Goal: Contribute content: Contribute content

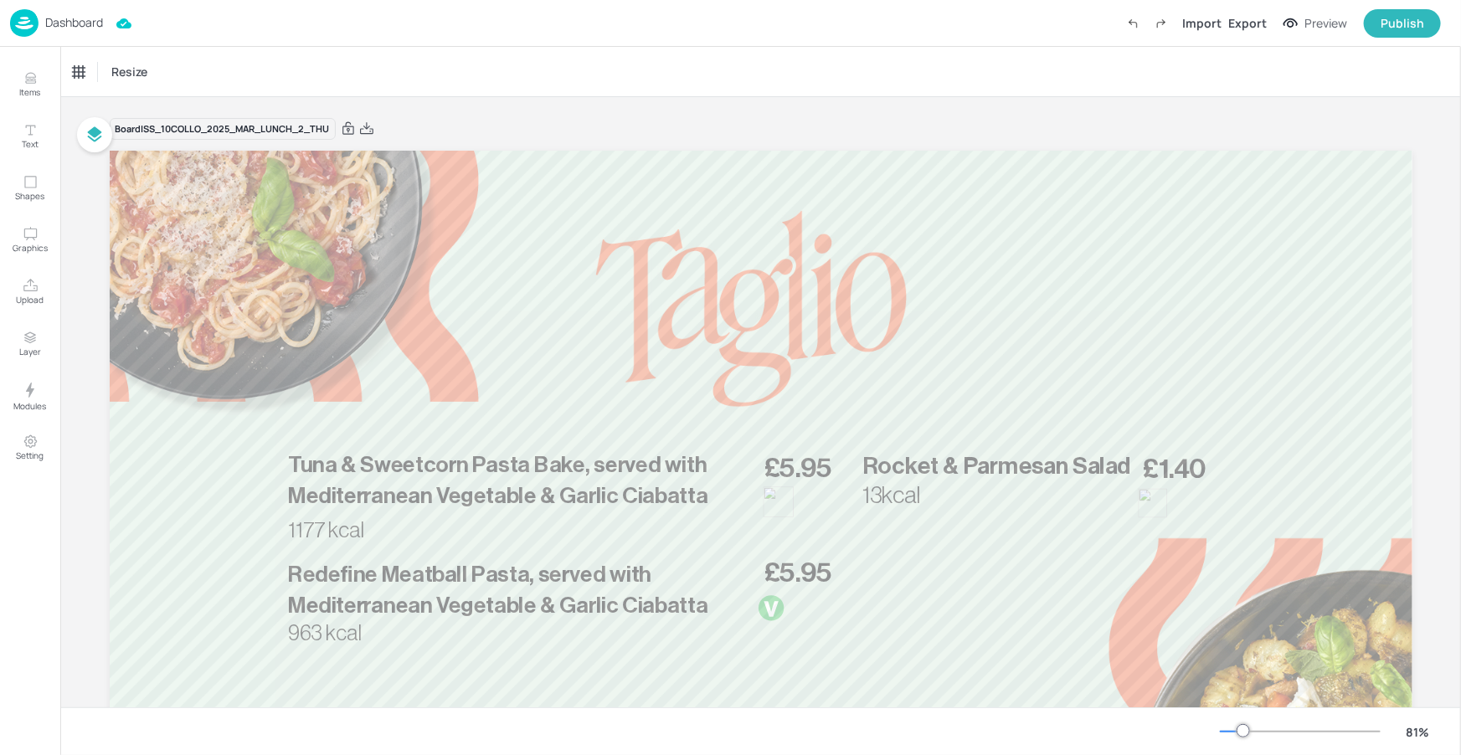
click at [89, 28] on p "Dashboard" at bounding box center [74, 23] width 58 height 12
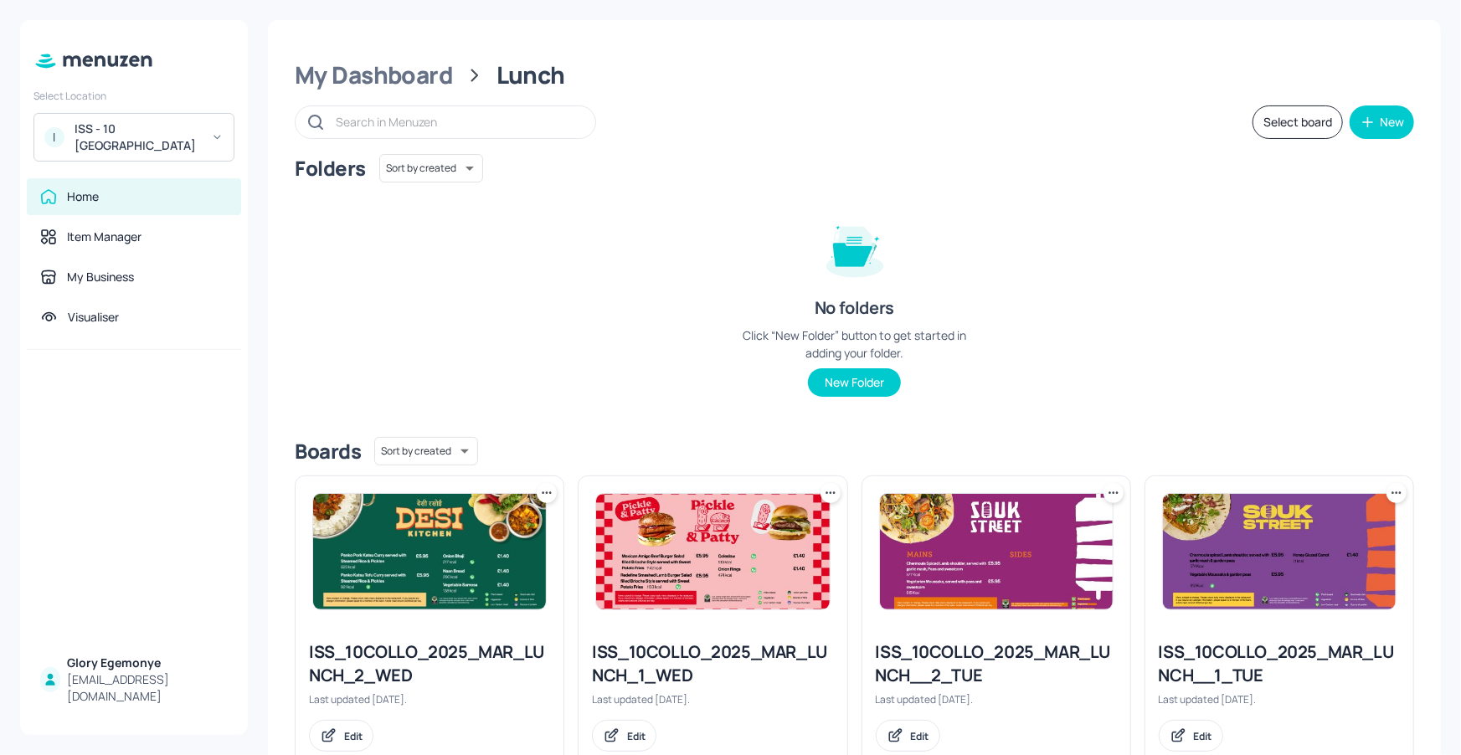
click at [170, 143] on div "ISS - 10 [GEOGRAPHIC_DATA]" at bounding box center [137, 137] width 126 height 33
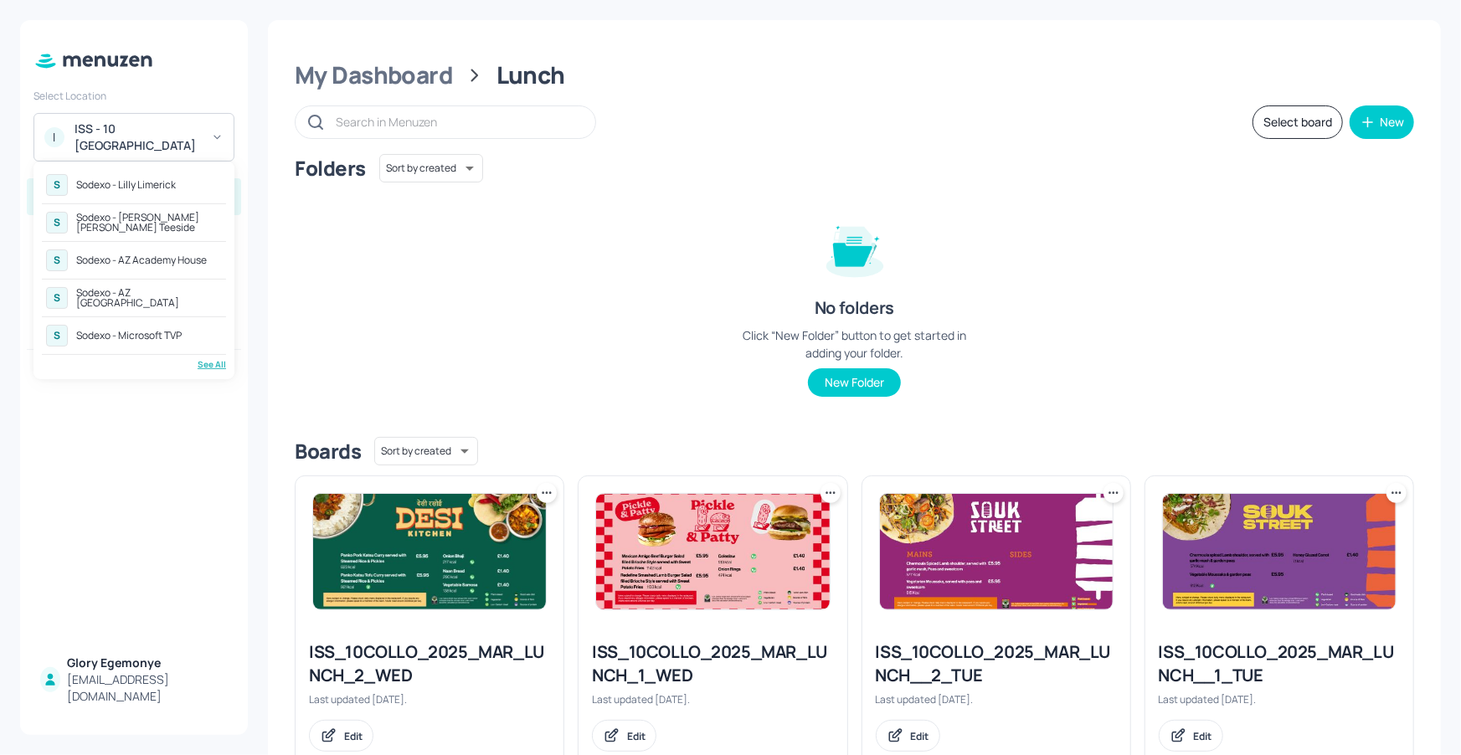
click at [162, 298] on div "Sodexo - AZ [GEOGRAPHIC_DATA]" at bounding box center [149, 298] width 146 height 20
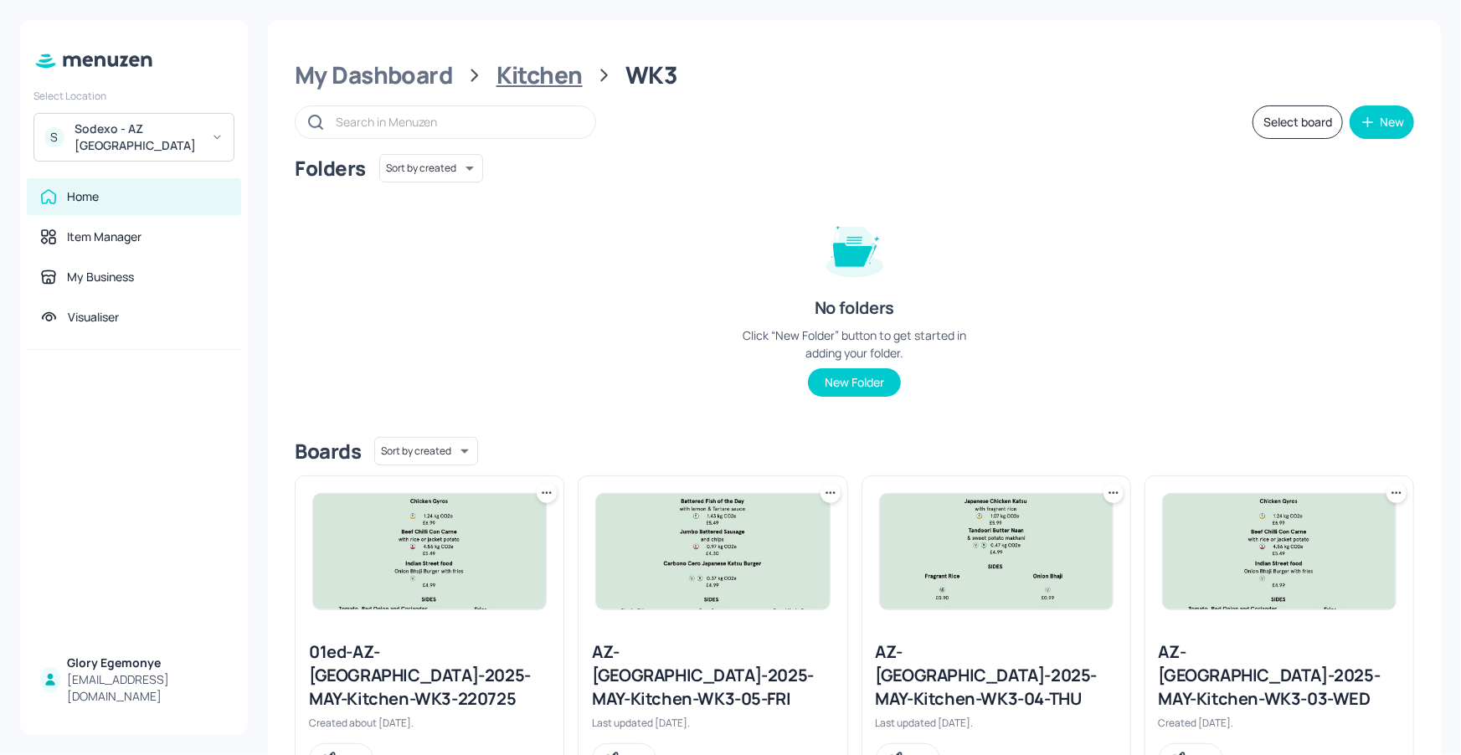
click at [505, 72] on div "Kitchen" at bounding box center [539, 75] width 86 height 30
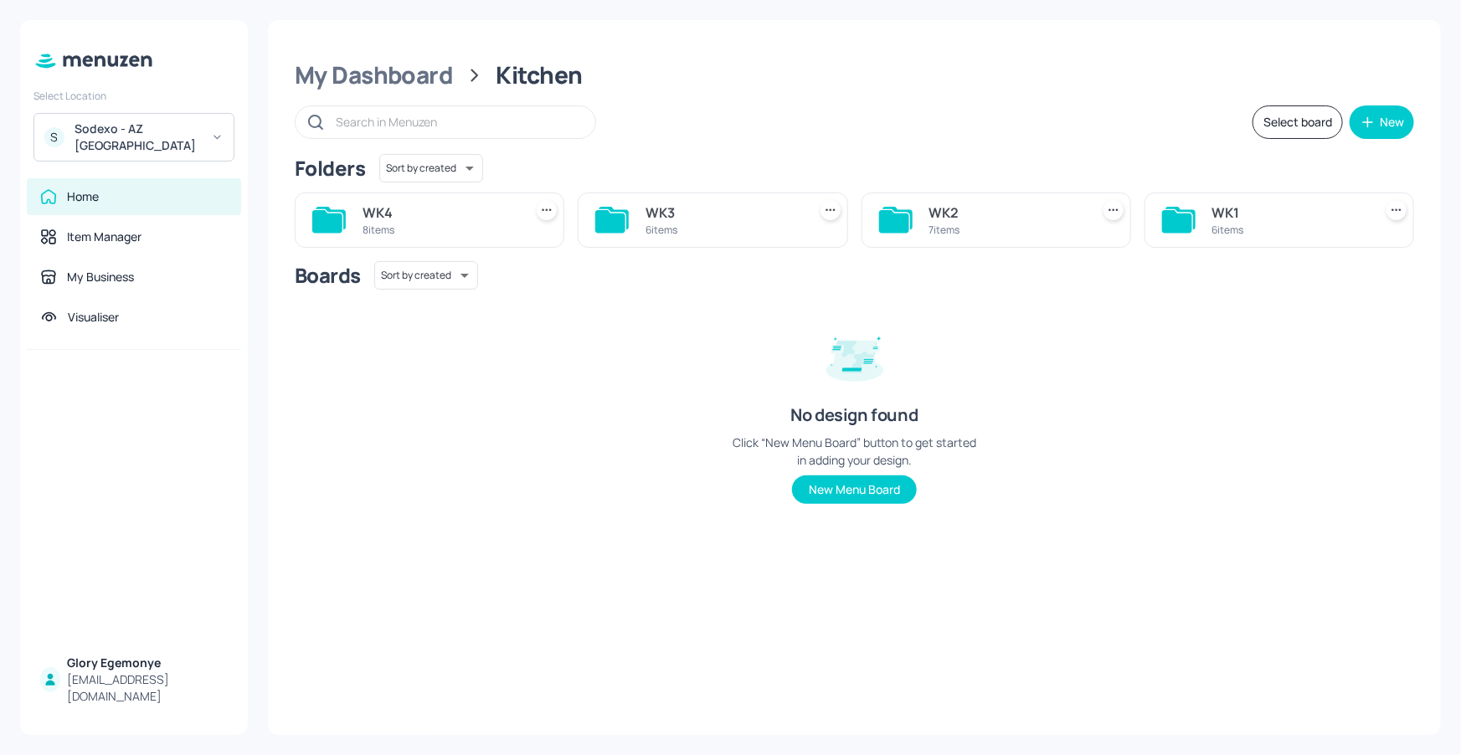
click at [323, 224] on icon at bounding box center [327, 221] width 30 height 23
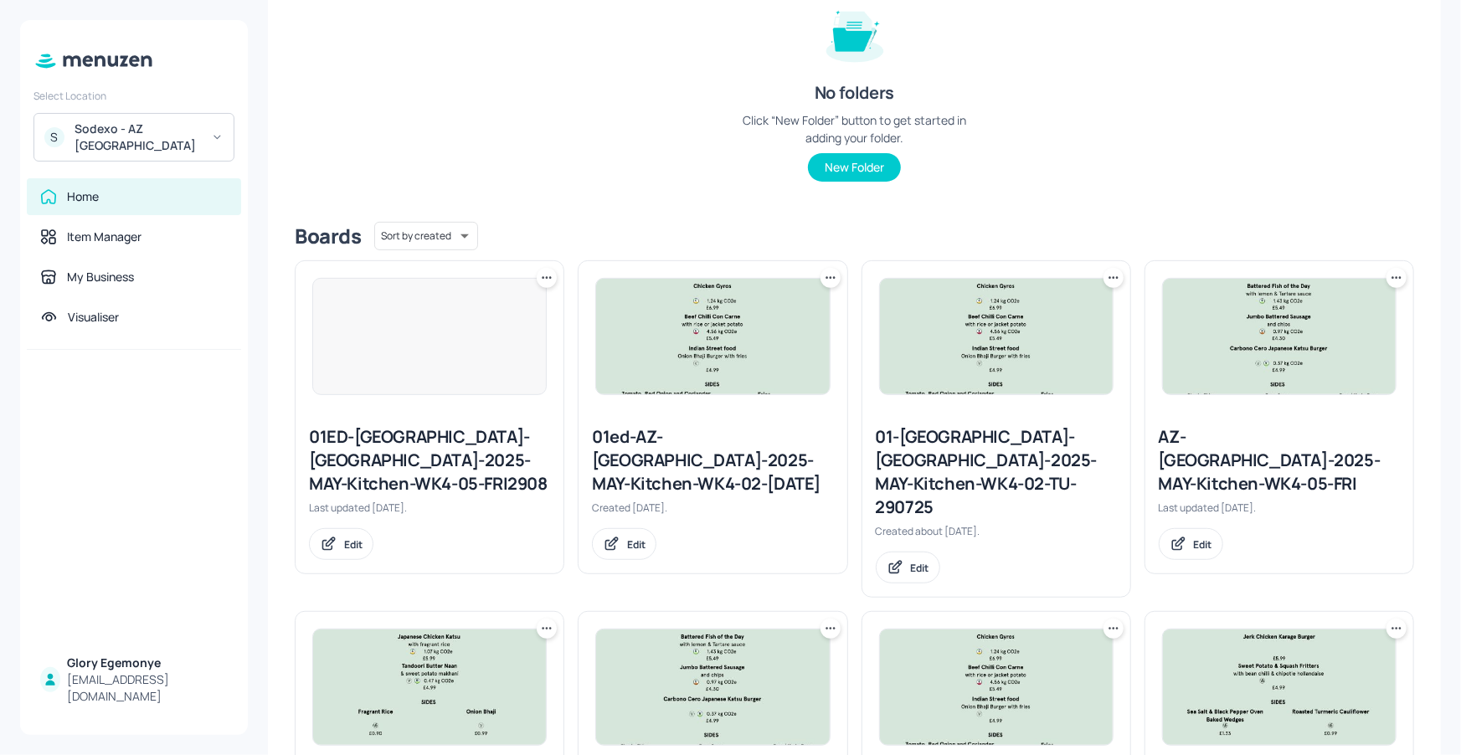
scroll to position [377, 0]
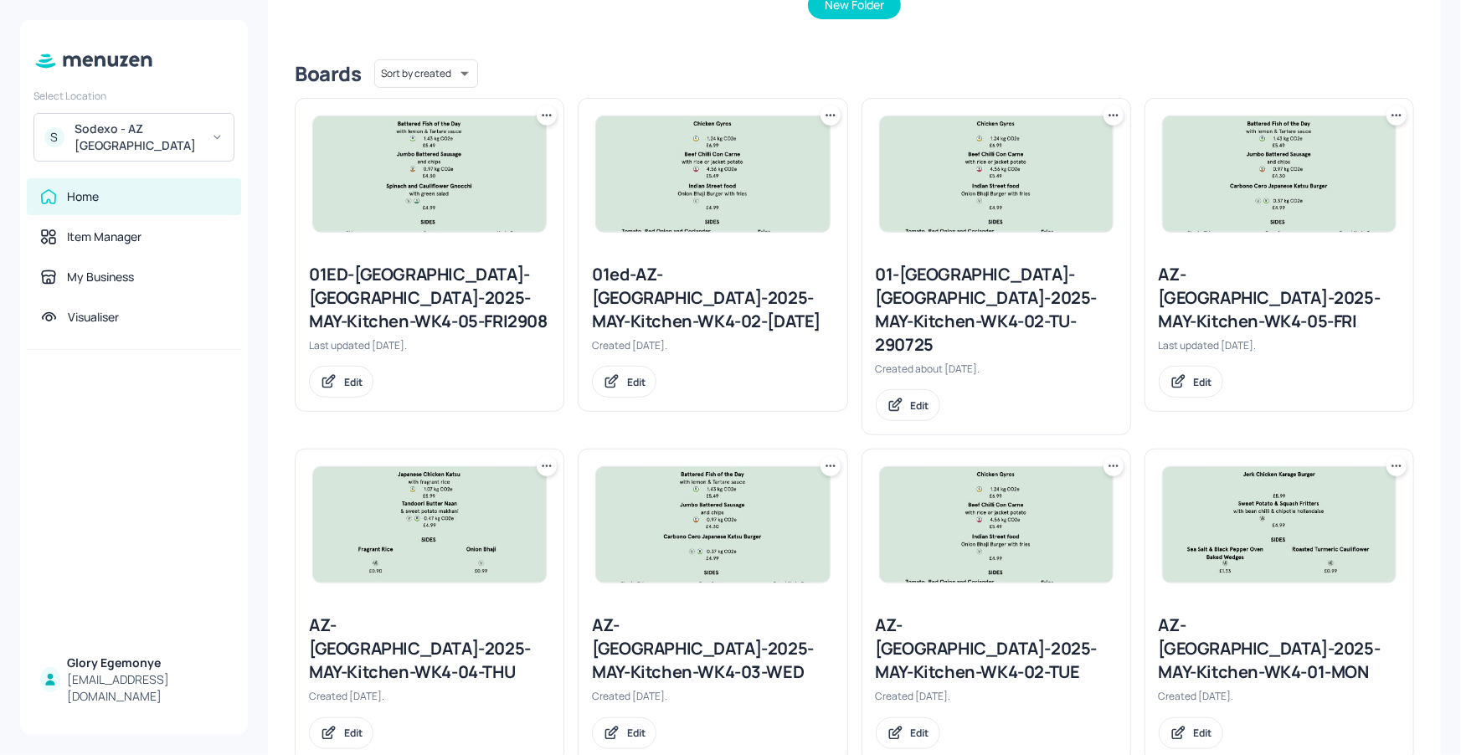
click at [542, 110] on icon at bounding box center [546, 115] width 17 height 17
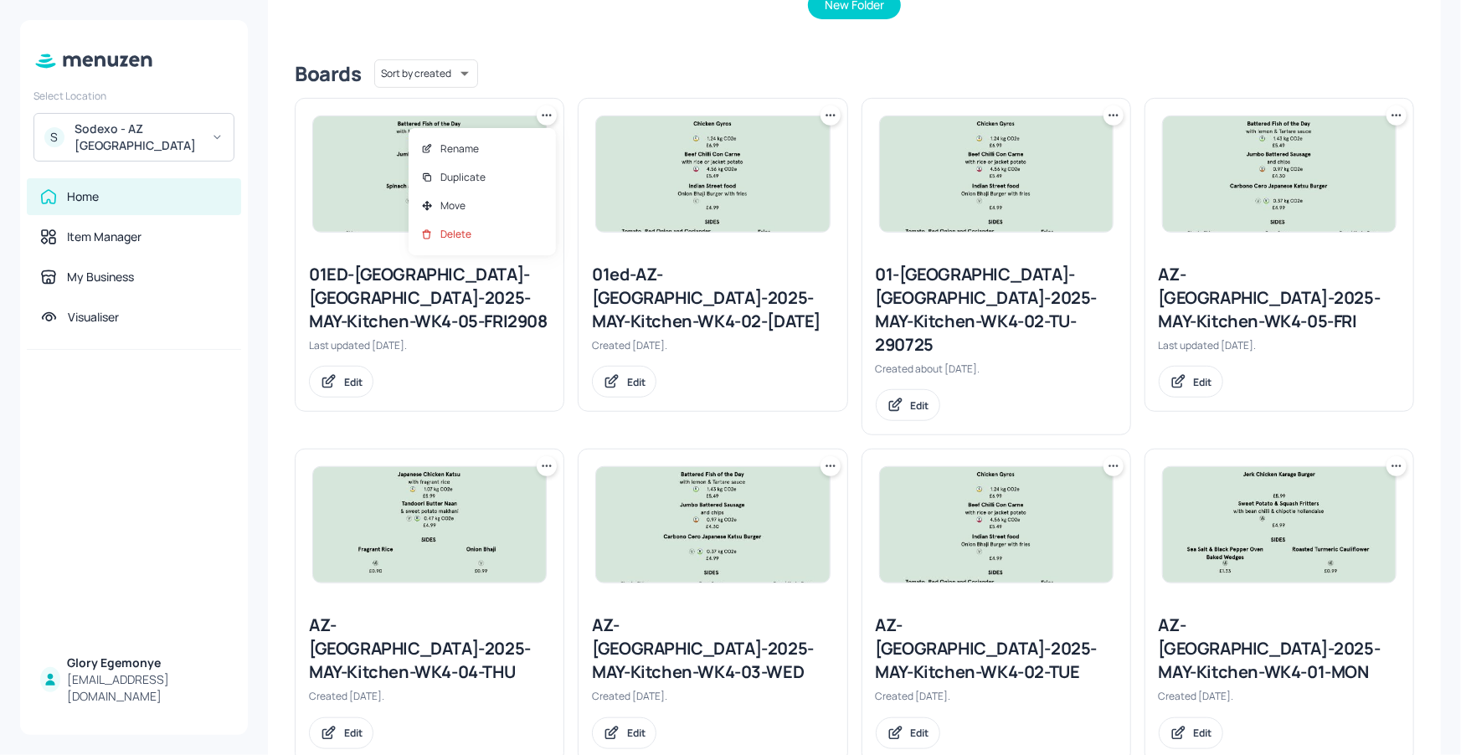
click at [567, 95] on div at bounding box center [730, 377] width 1461 height 755
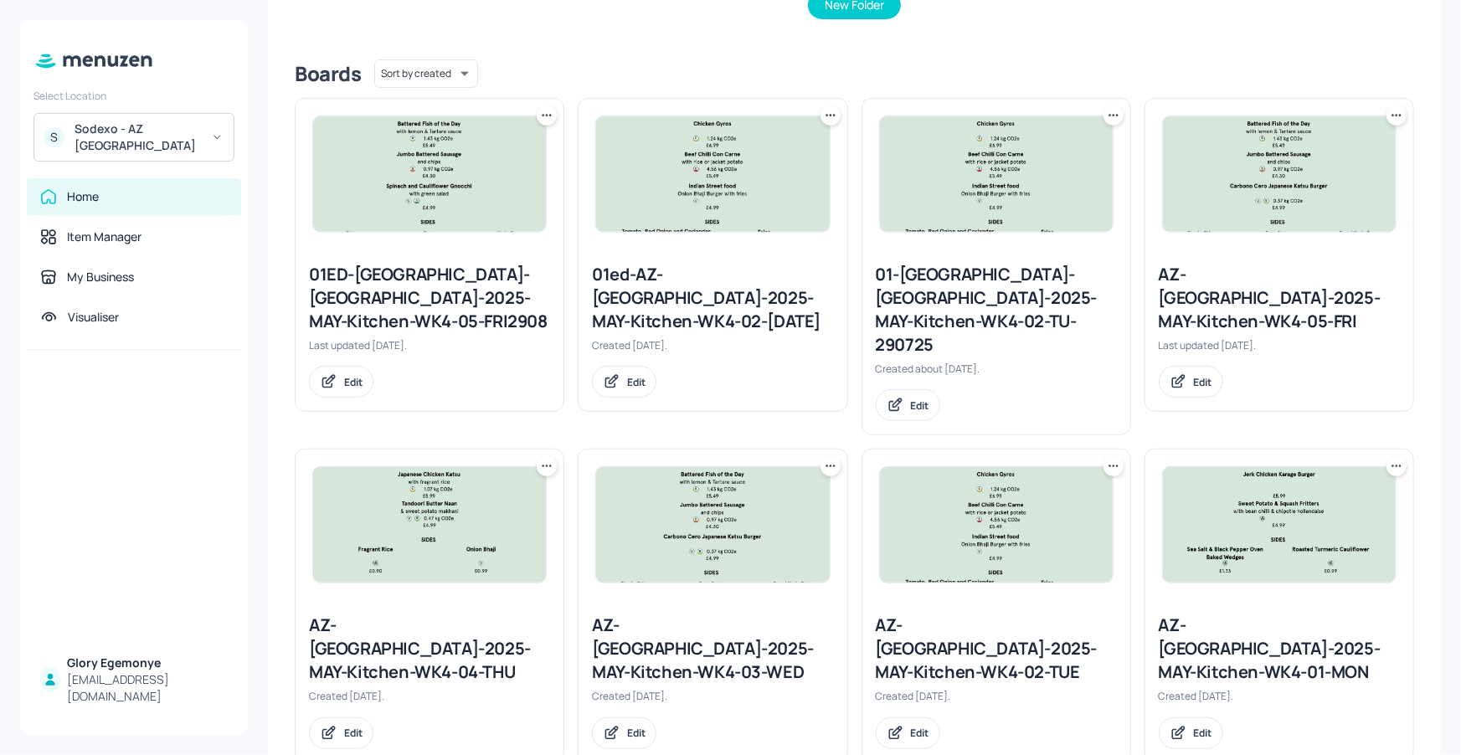
click at [1250, 614] on div "AZ-Eastbrook-2025-MAY-Kitchen-WK4-01-MON" at bounding box center [1278, 648] width 241 height 70
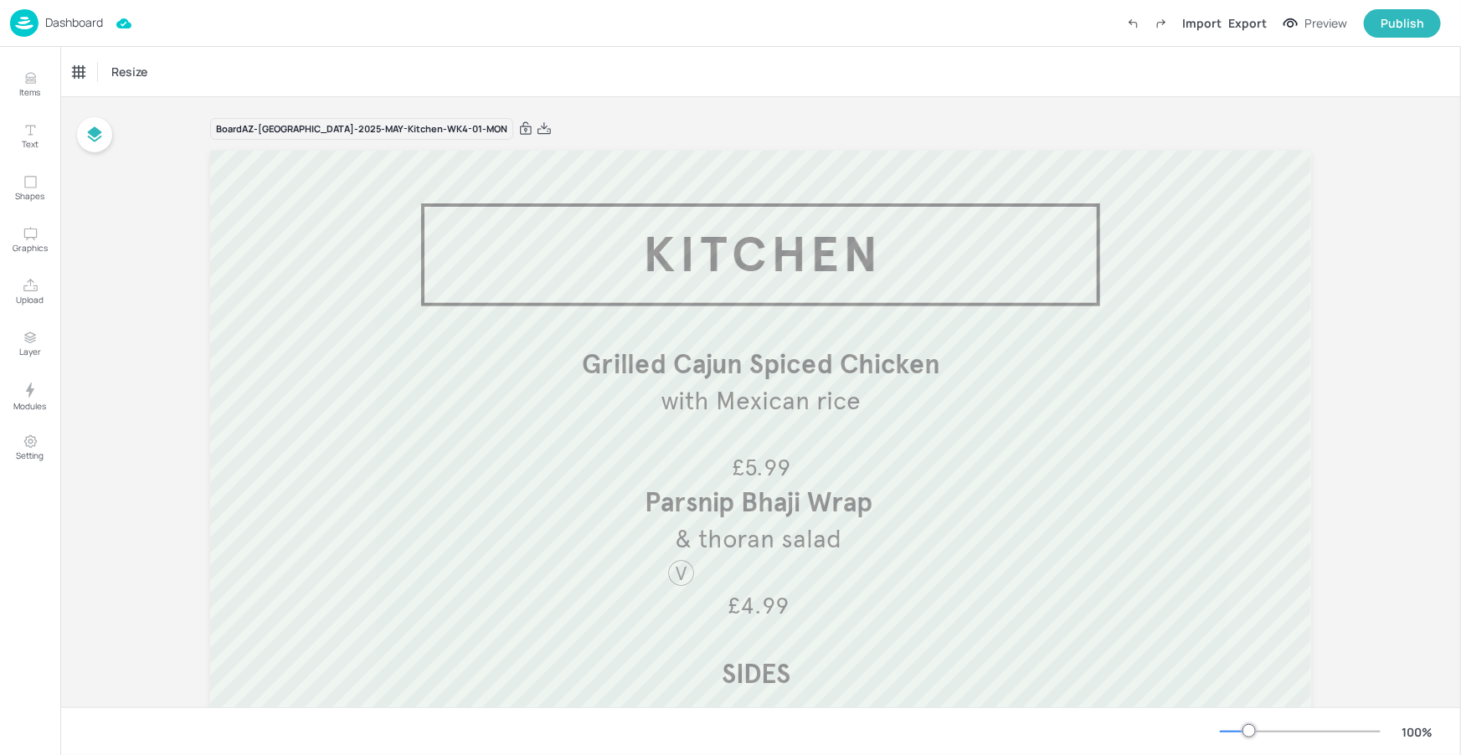
click at [97, 23] on p "Dashboard" at bounding box center [74, 23] width 58 height 12
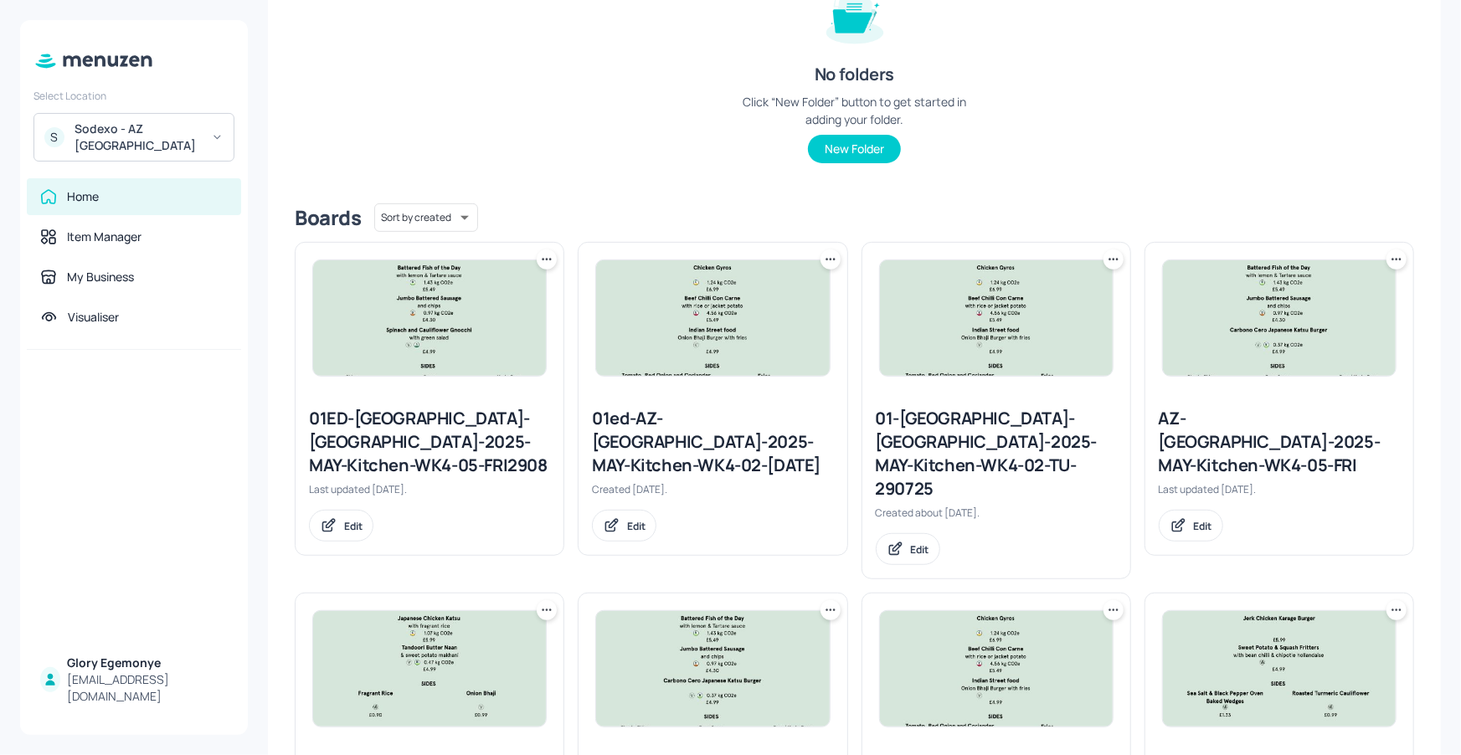
scroll to position [377, 0]
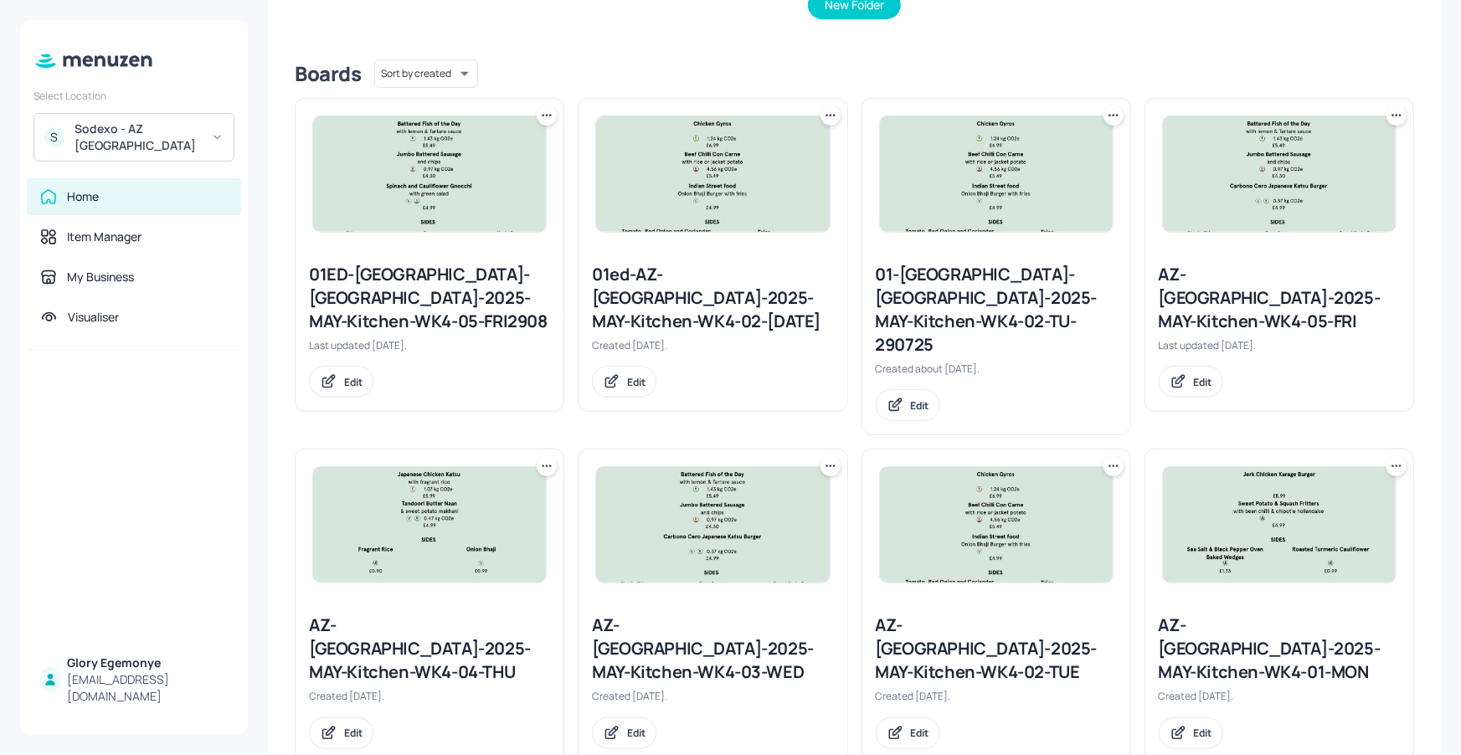
click at [898, 613] on div "AZ-Eastbrook-2025-MAY-Kitchen-WK4-02-TUE" at bounding box center [995, 648] width 241 height 70
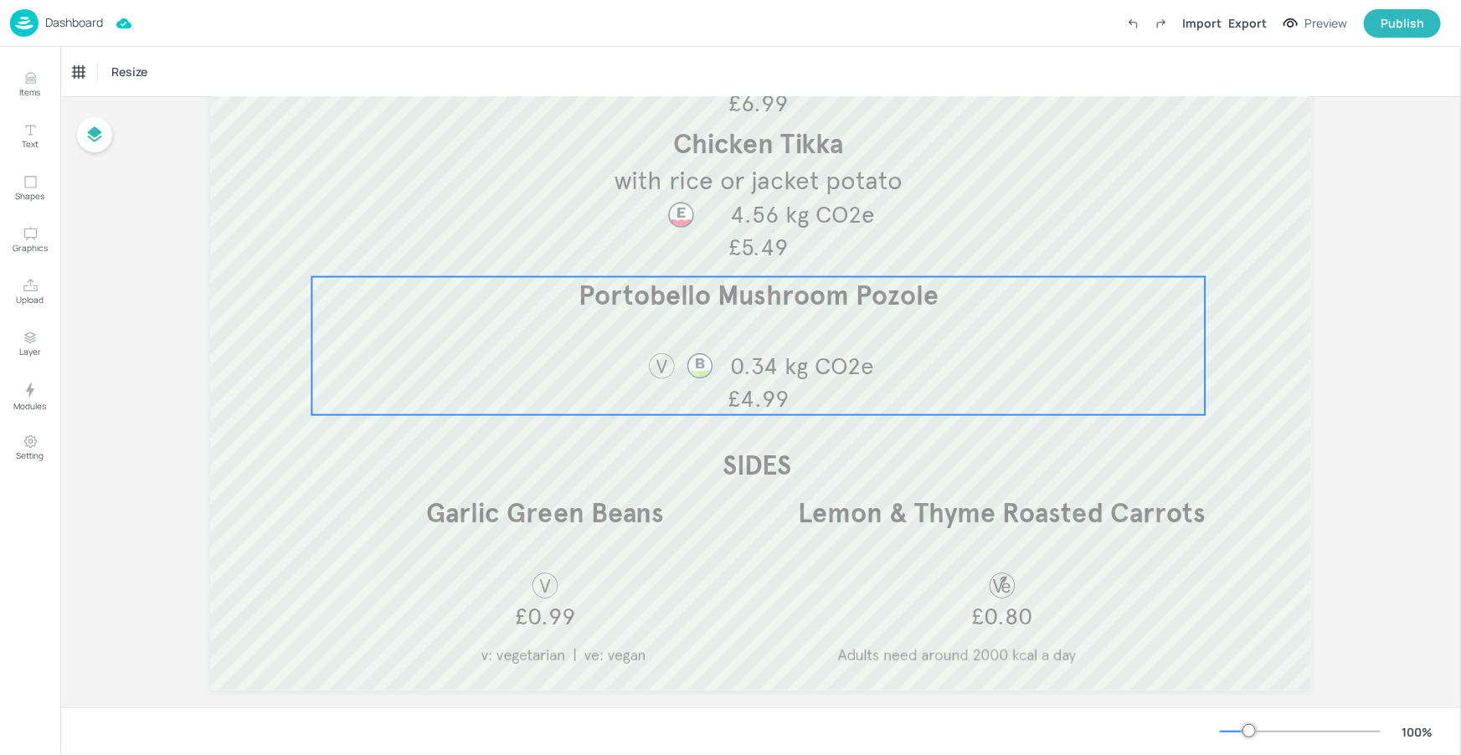
scroll to position [388, 0]
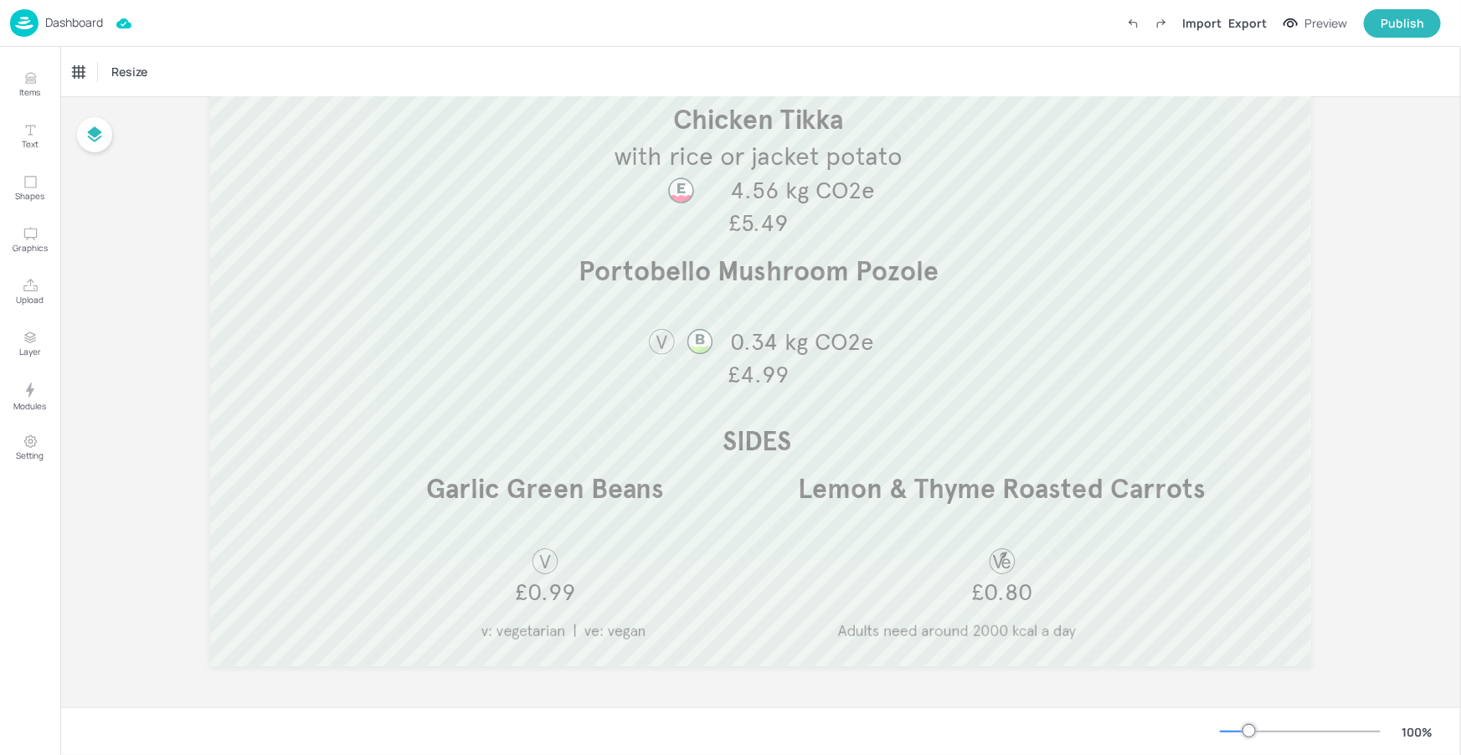
click at [98, 28] on p "Dashboard" at bounding box center [74, 23] width 58 height 12
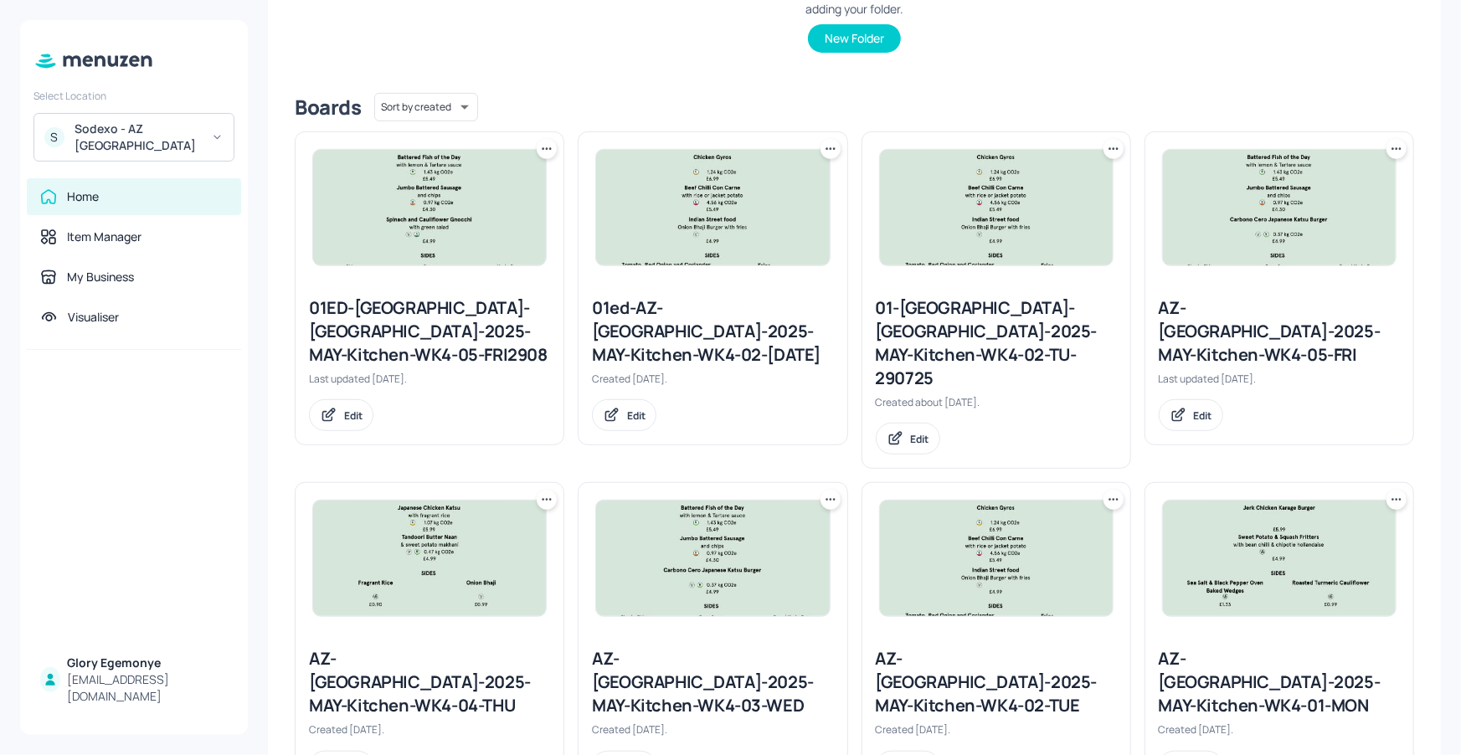
scroll to position [377, 0]
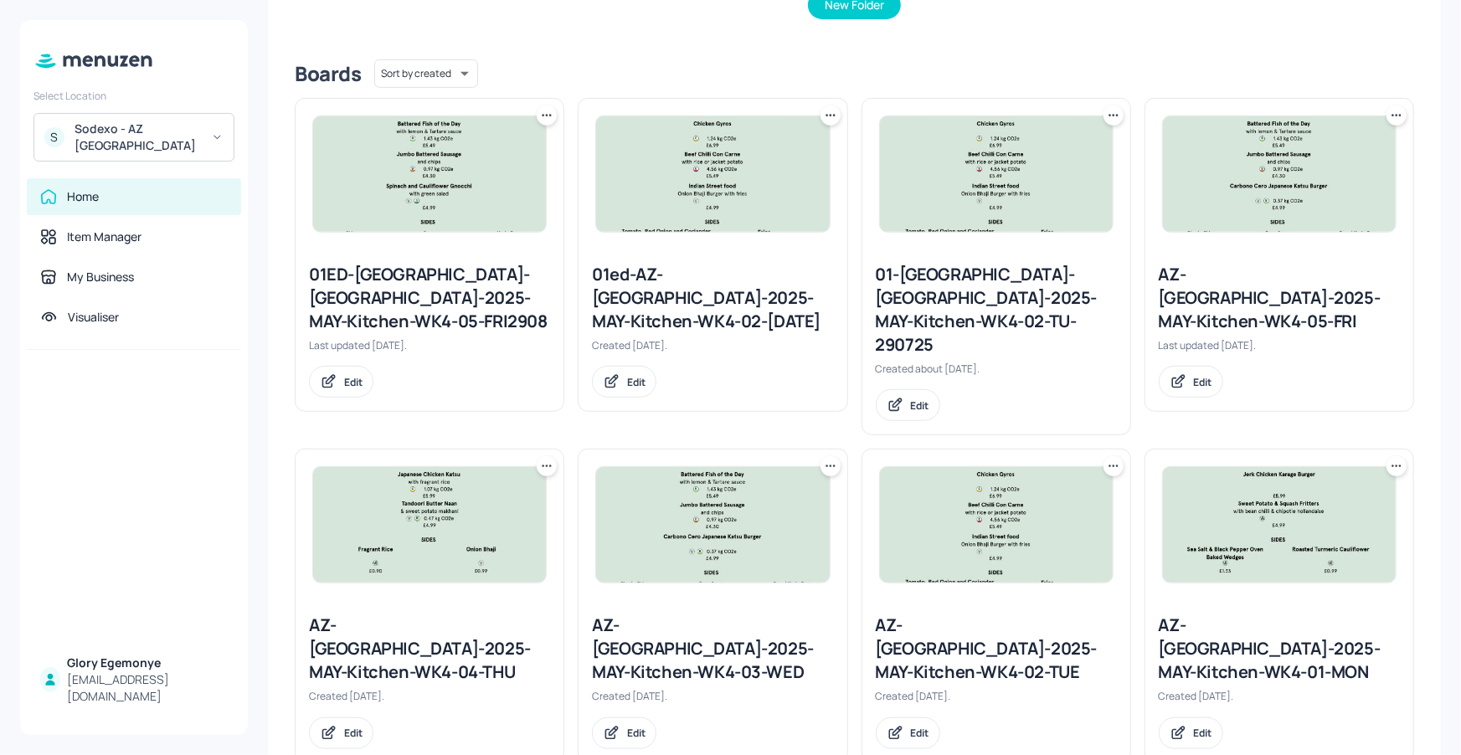
click at [623, 613] on div "AZ-Eastbrook-2025-MAY-Kitchen-WK4-03-WED" at bounding box center [712, 648] width 241 height 70
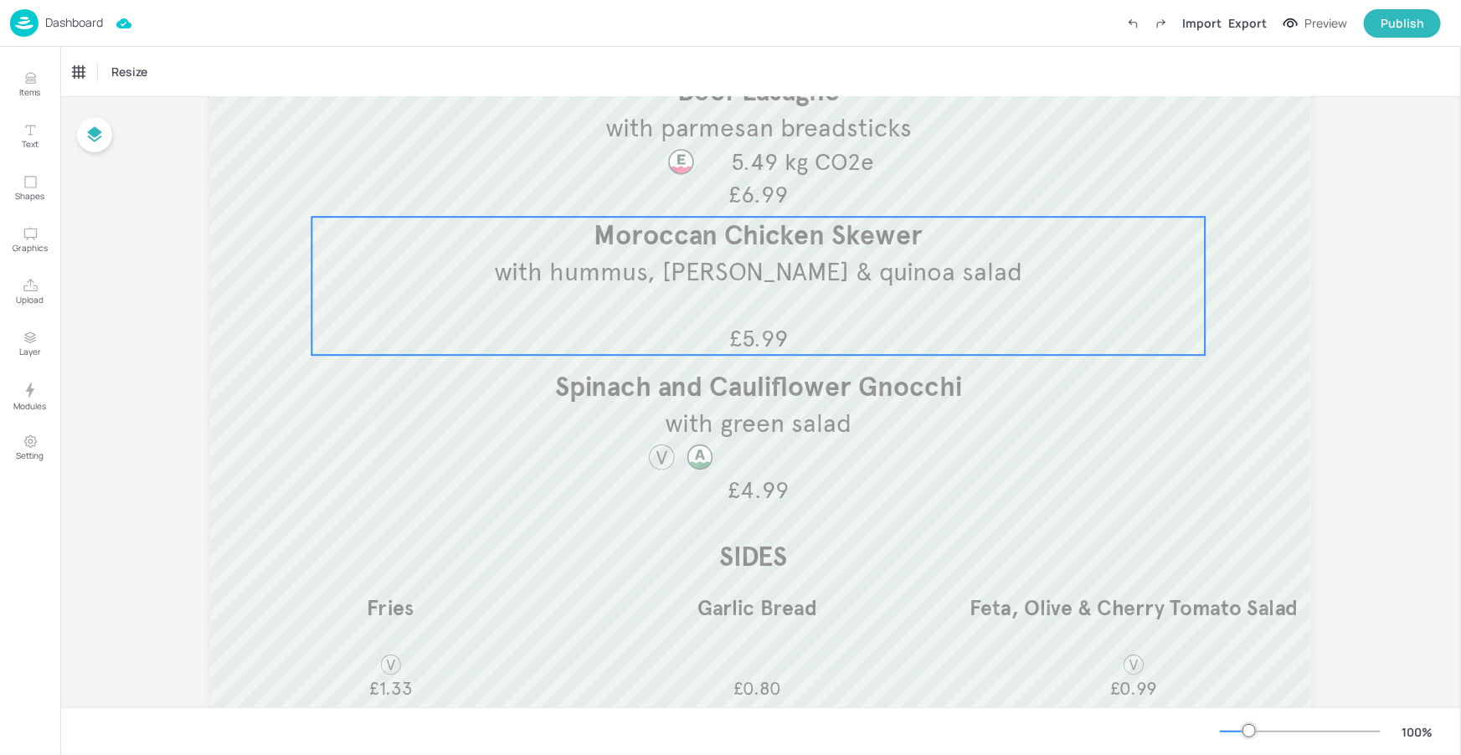
scroll to position [388, 0]
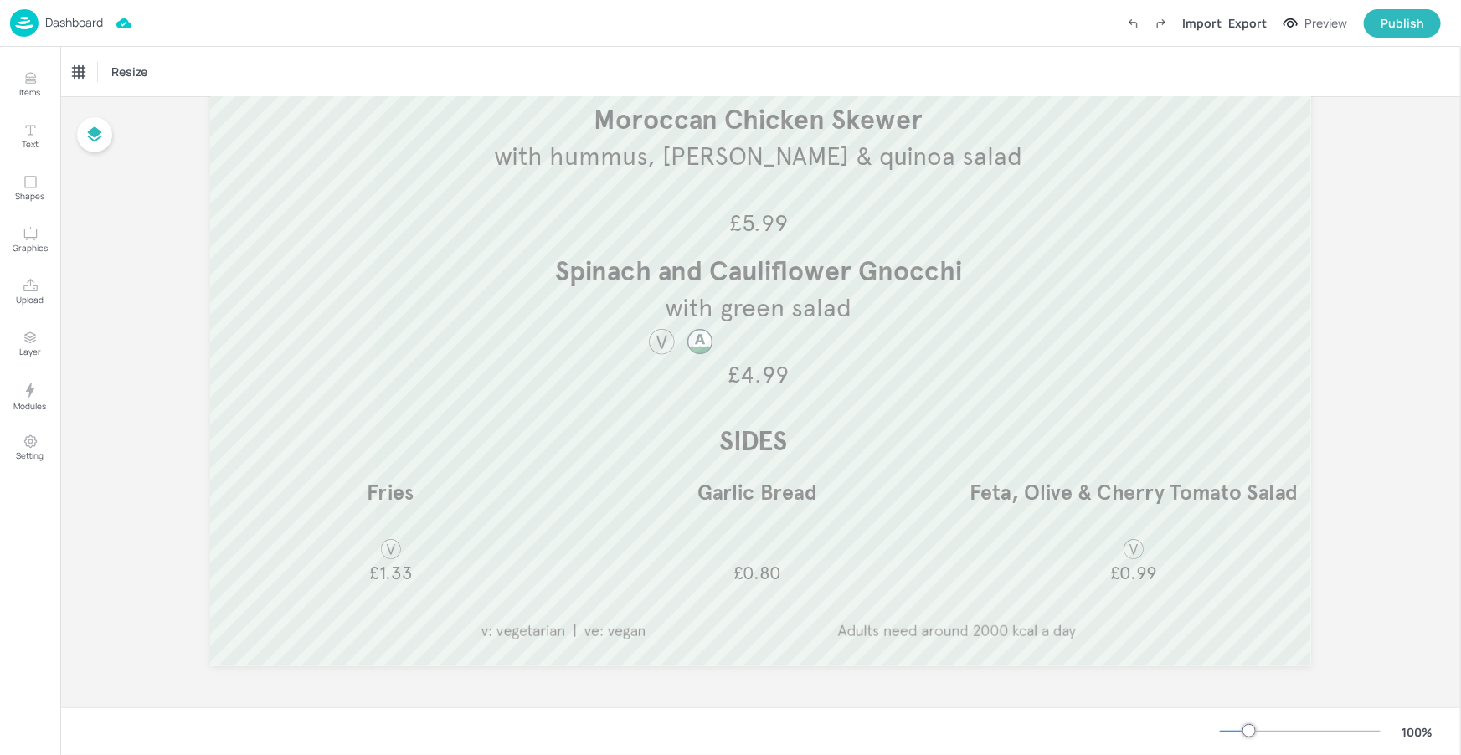
click at [90, 22] on p "Dashboard" at bounding box center [74, 23] width 58 height 12
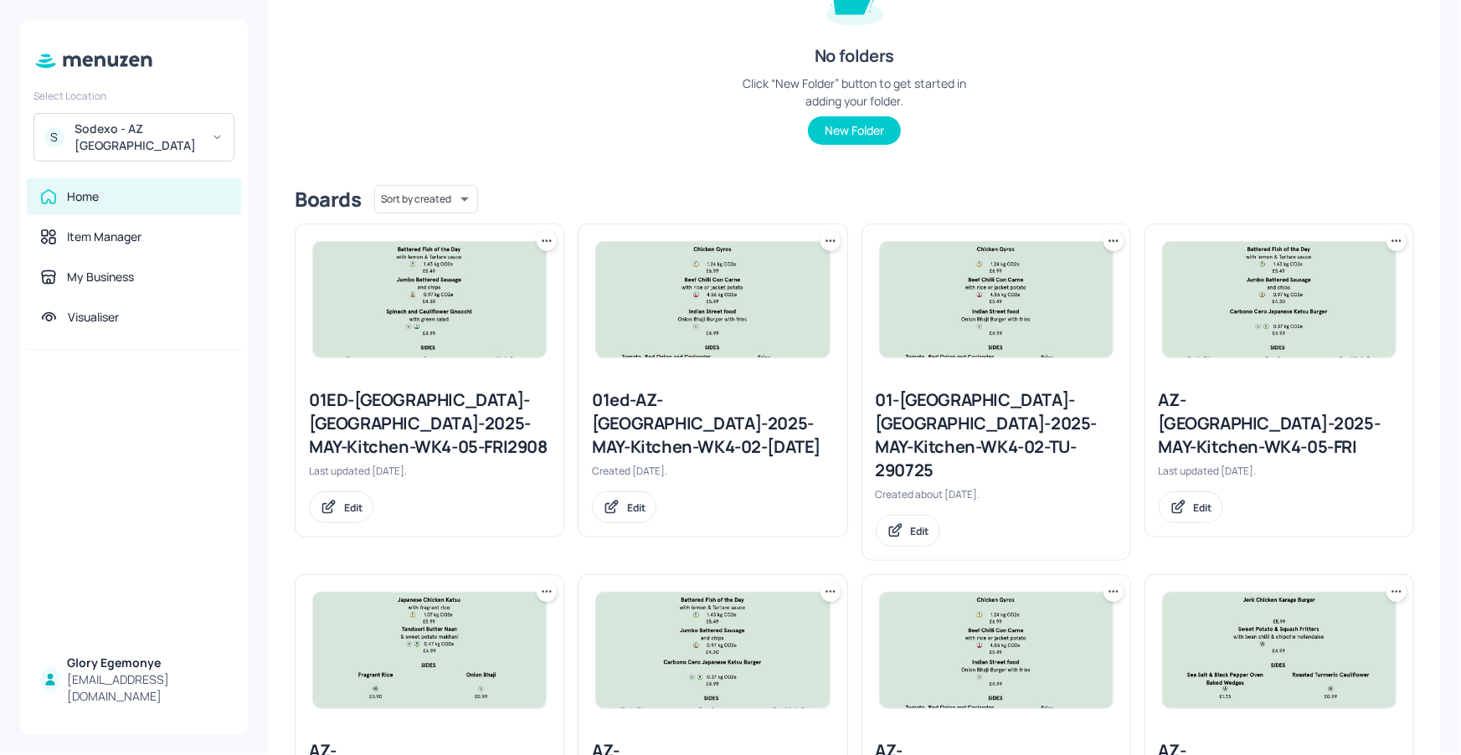
scroll to position [377, 0]
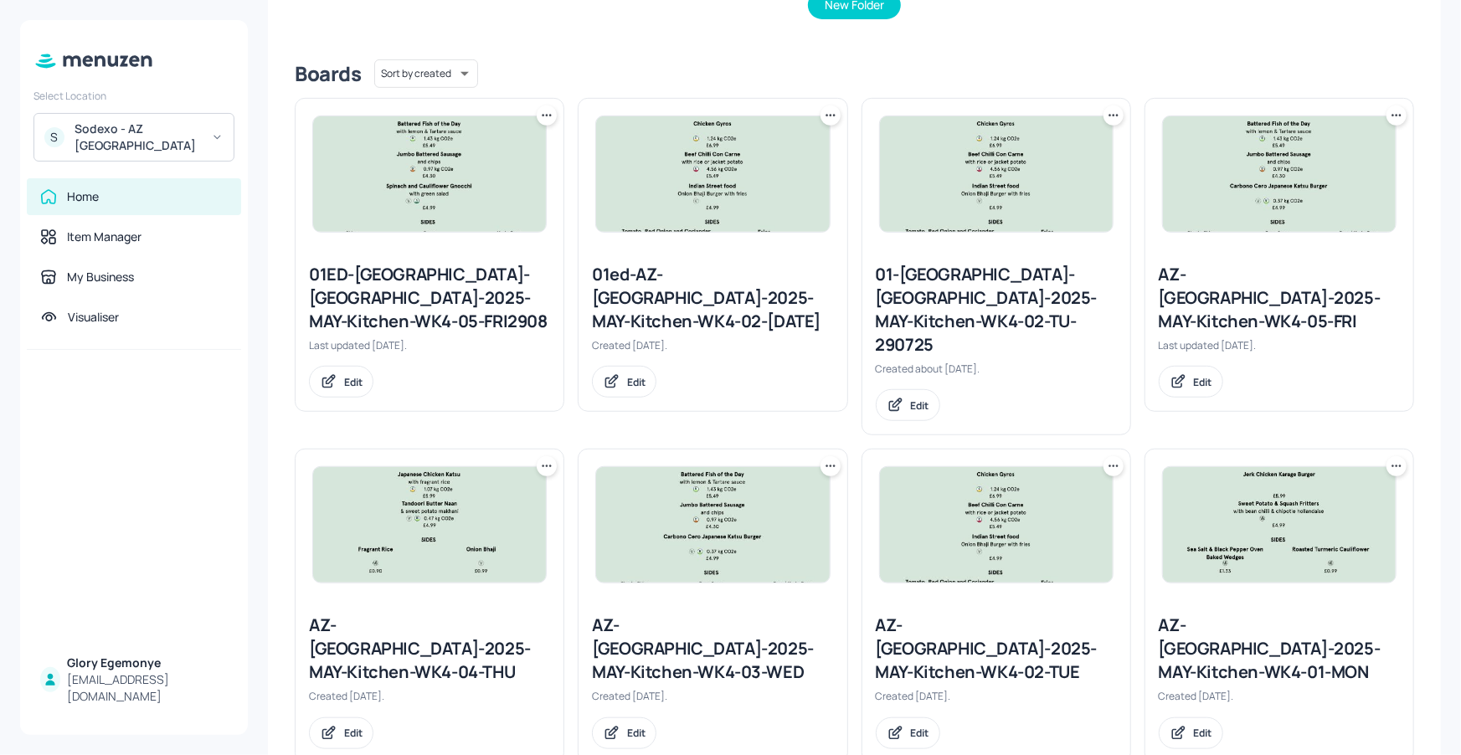
click at [389, 618] on div "AZ-Eastbrook-2025-MAY-Kitchen-WK4-04-THU" at bounding box center [429, 648] width 241 height 70
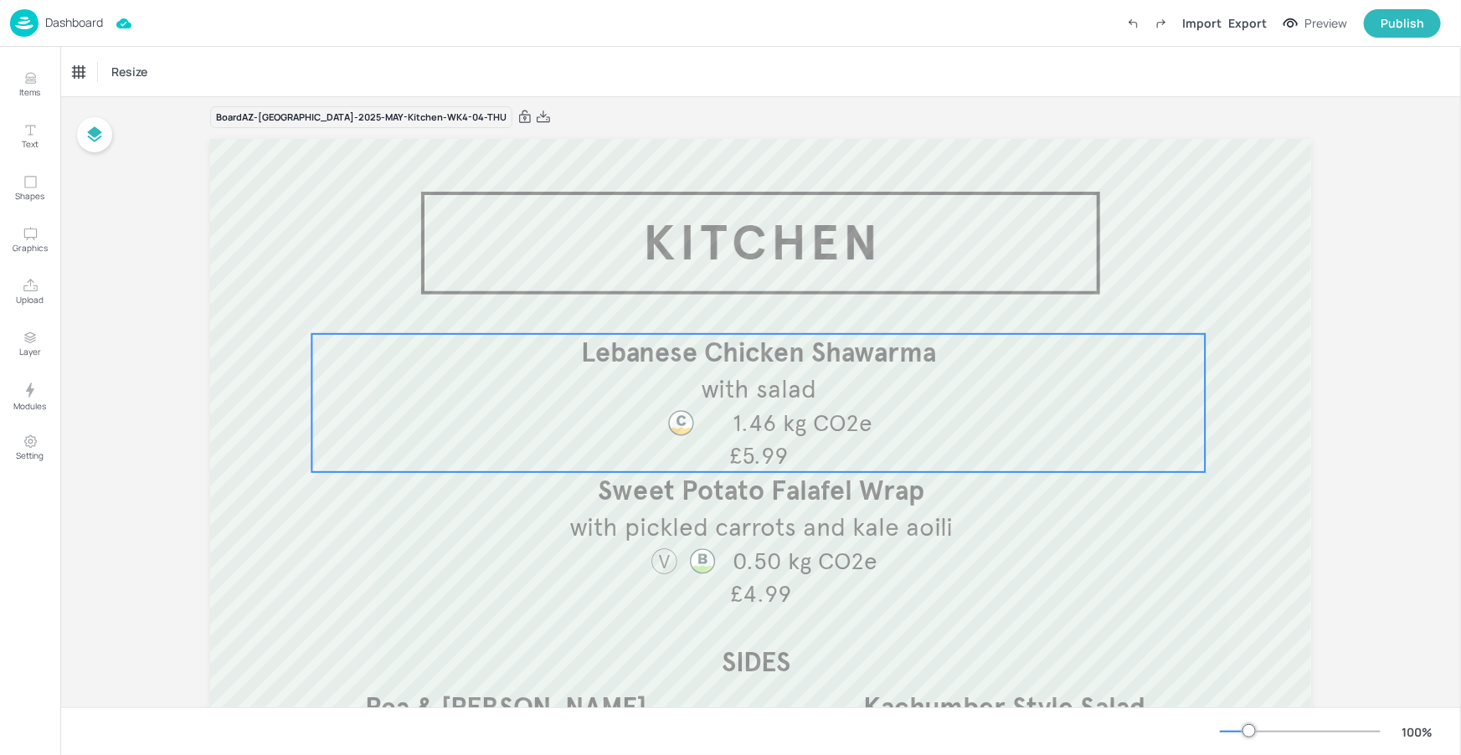
scroll to position [13, 0]
click at [861, 434] on span "1.46 kg CO2e" at bounding box center [802, 422] width 140 height 29
click at [152, 74] on div "Lebanese Chicken Shawarma" at bounding box center [142, 71] width 138 height 15
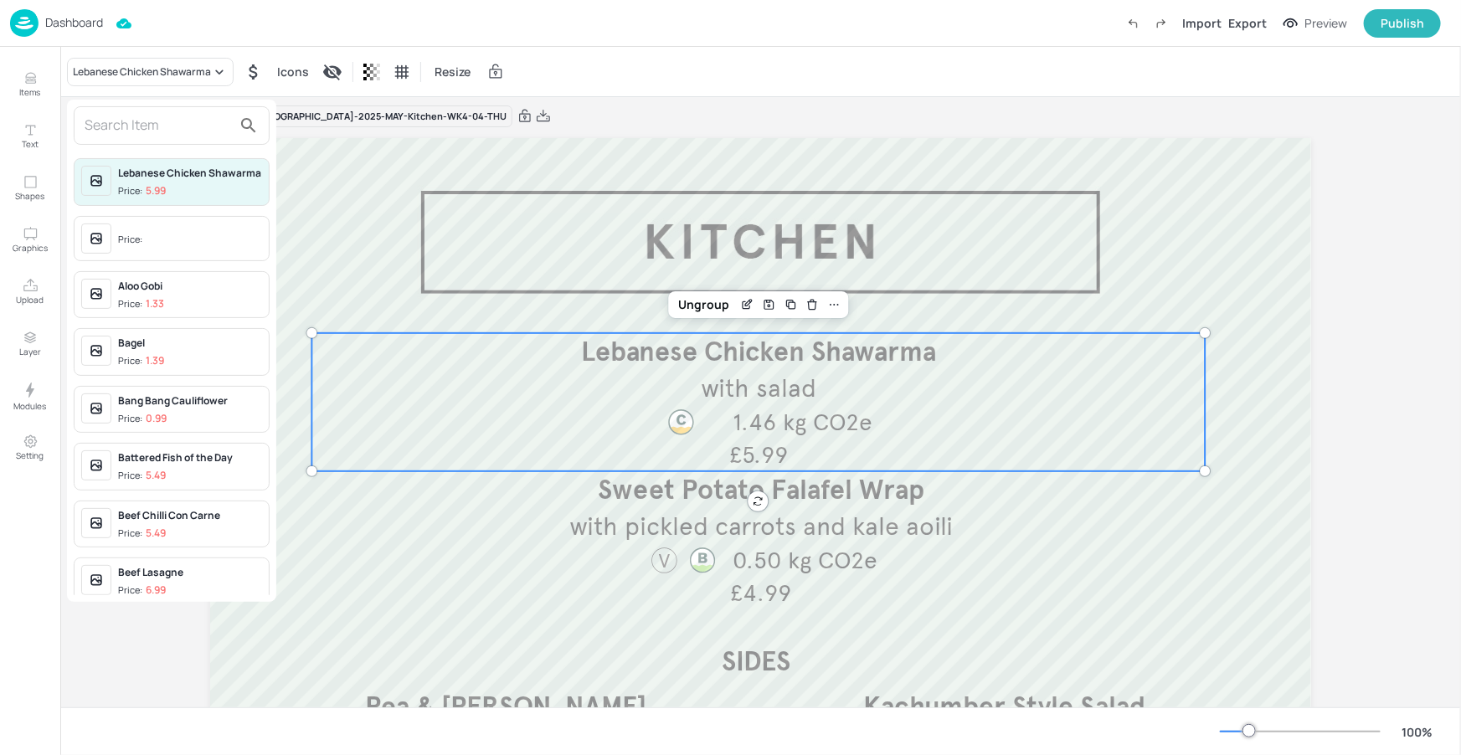
click at [133, 131] on input "text" at bounding box center [158, 125] width 147 height 27
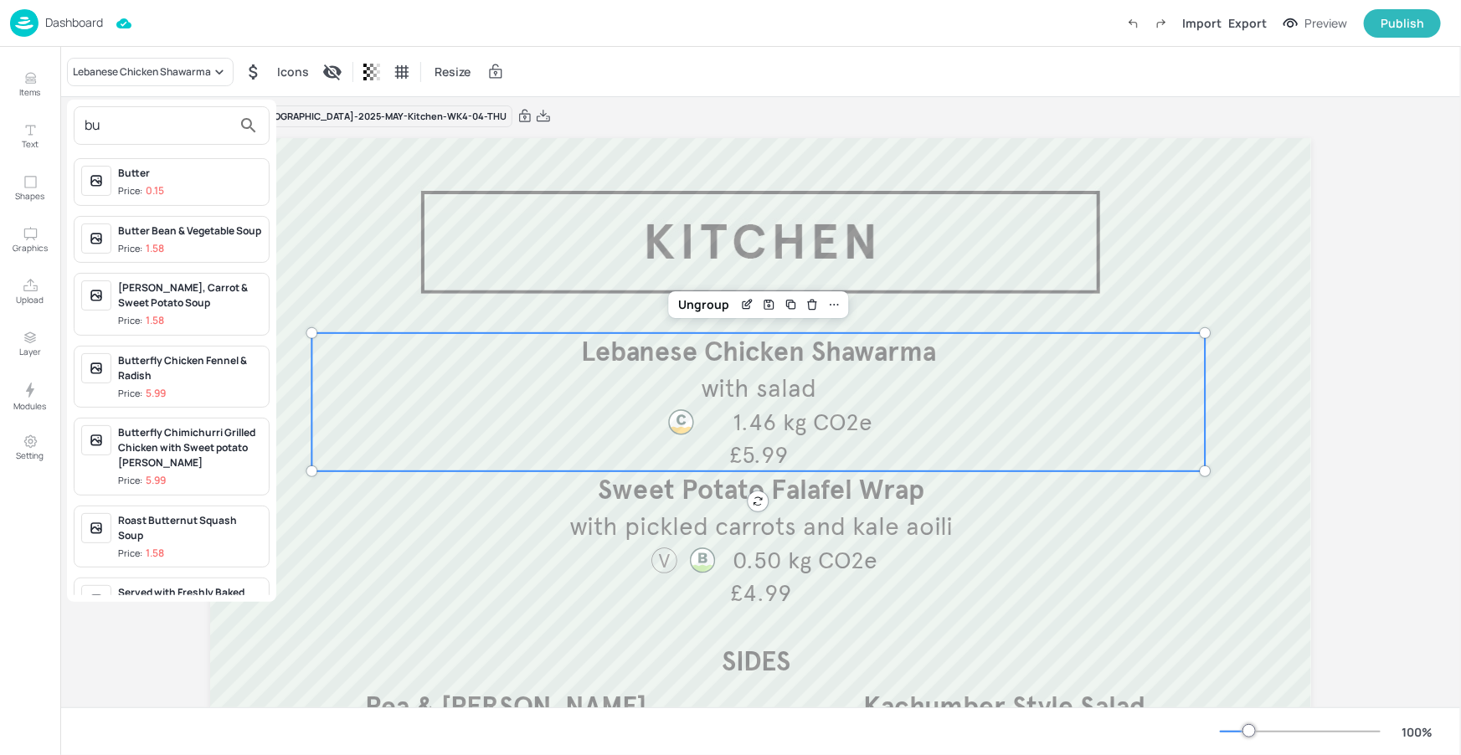
type input "b"
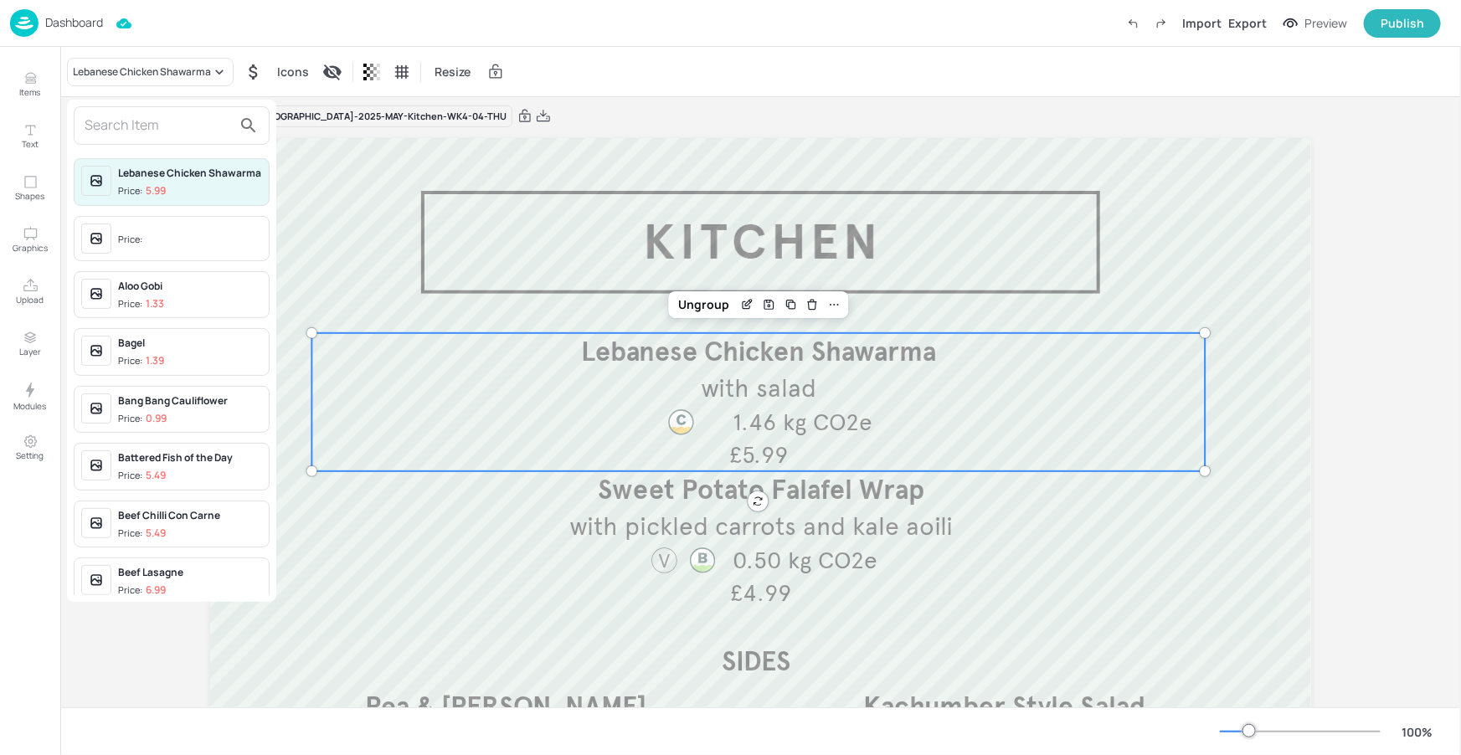
click at [35, 84] on div at bounding box center [730, 377] width 1461 height 755
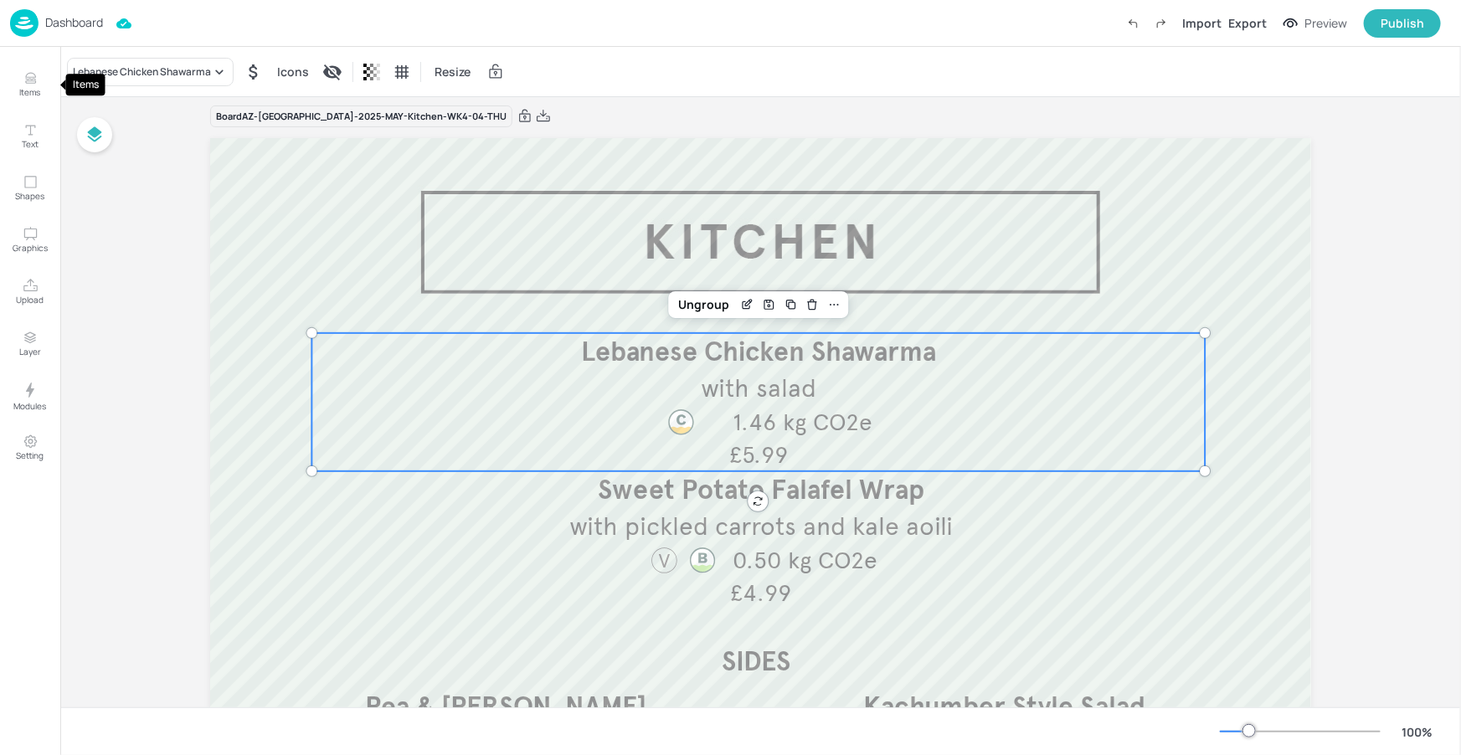
click at [30, 85] on icon "Items" at bounding box center [31, 78] width 16 height 16
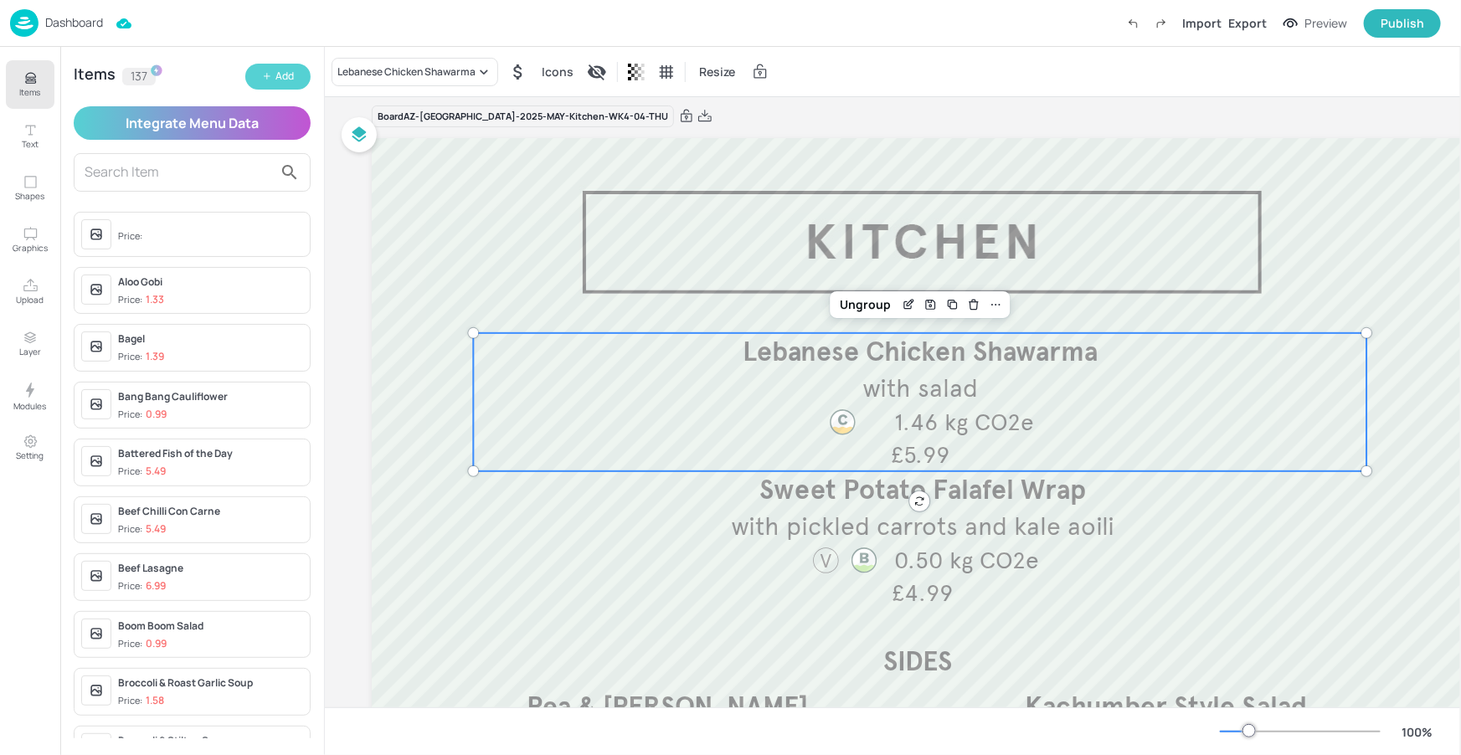
click at [274, 80] on button "Add" at bounding box center [277, 77] width 65 height 26
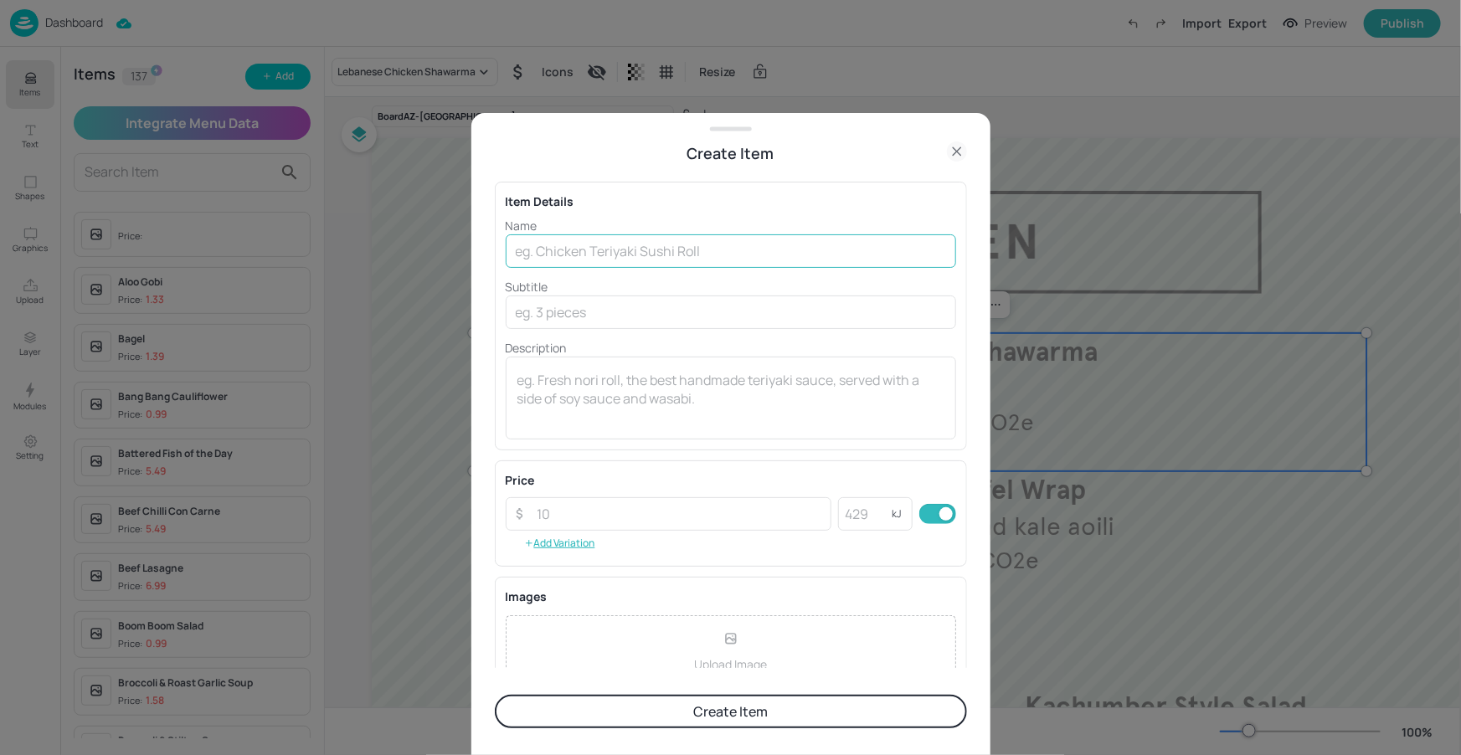
click at [840, 254] on input "text" at bounding box center [731, 250] width 450 height 33
type input "Buttermilk Chicken Burger"
click at [667, 340] on p "Description" at bounding box center [731, 348] width 450 height 18
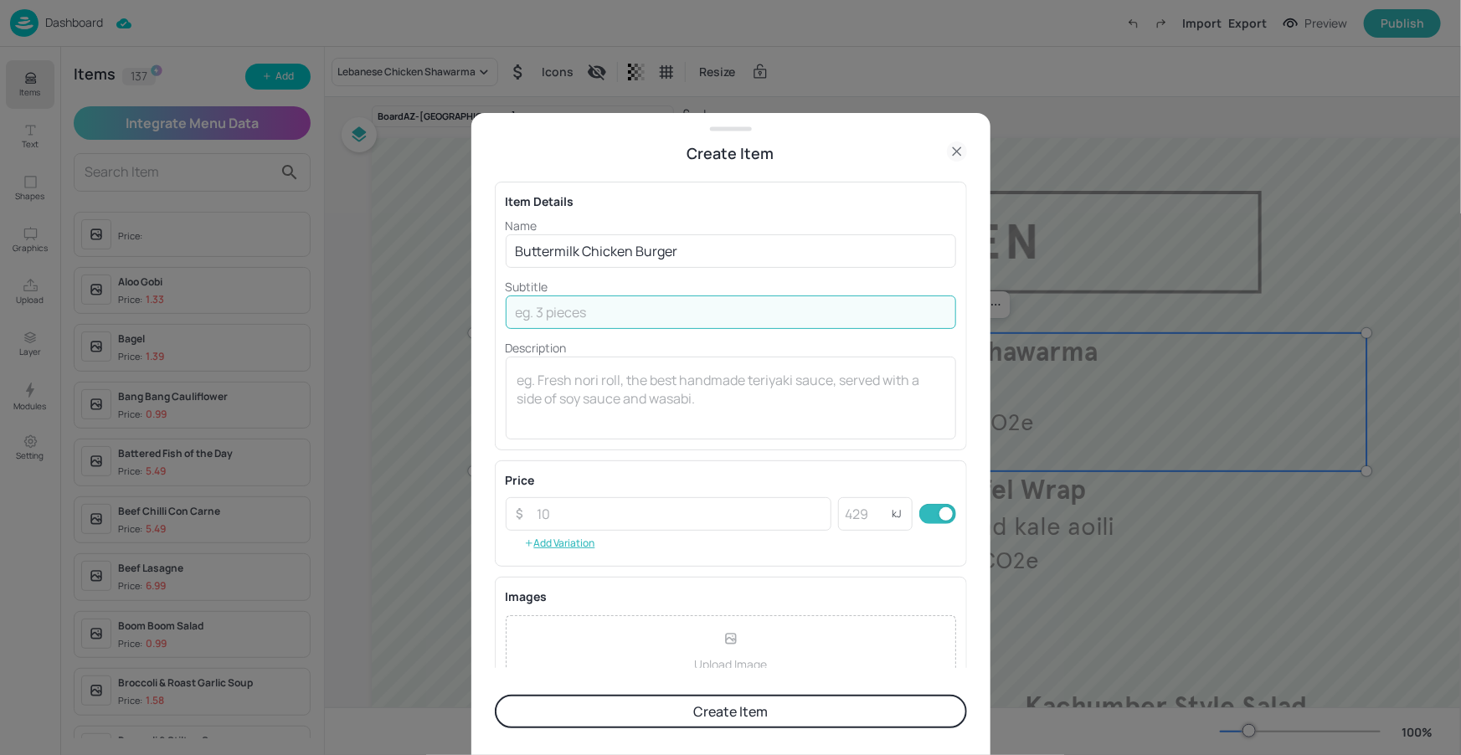
click at [680, 315] on input "text" at bounding box center [731, 311] width 450 height 33
type input "with fries"
click at [660, 517] on input "number" at bounding box center [679, 513] width 305 height 33
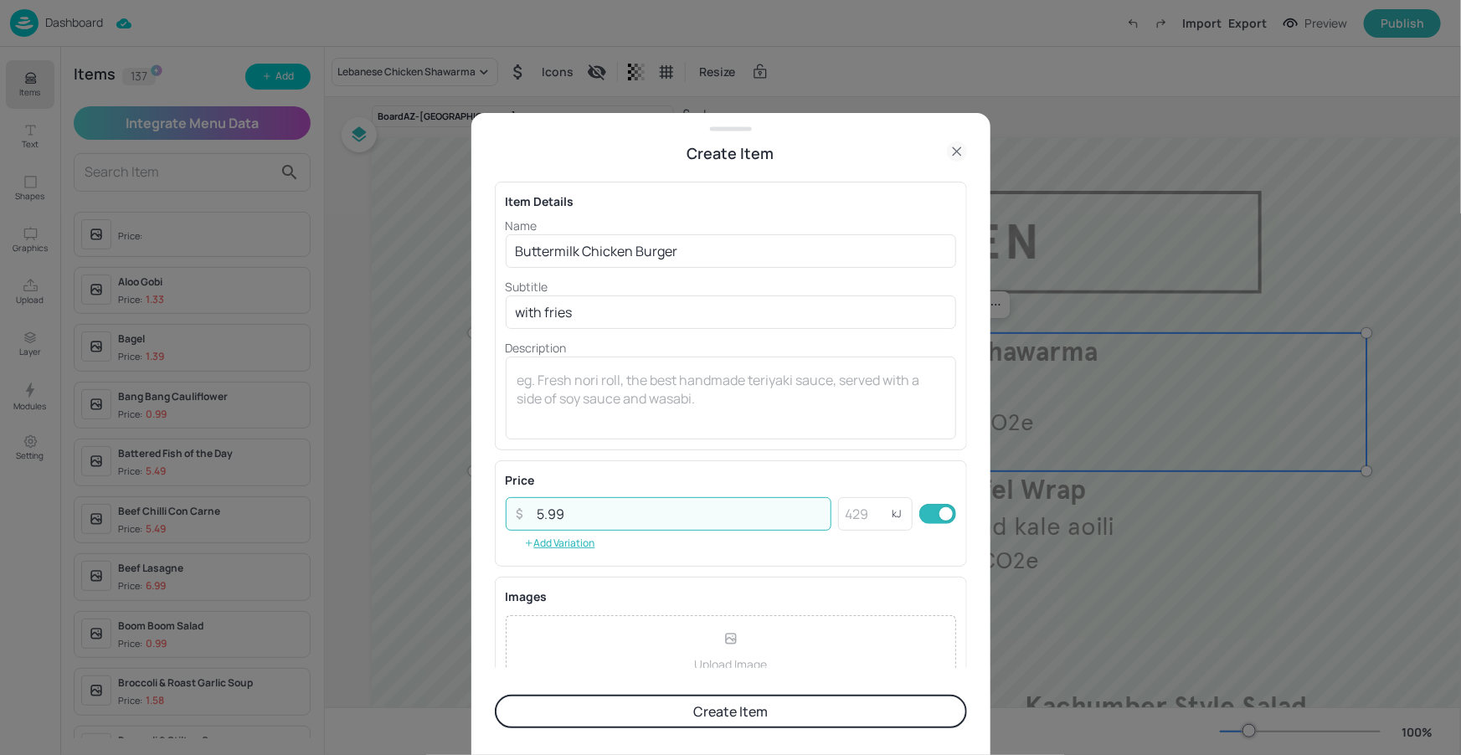
type input "5.99"
click at [762, 454] on div "Item Details Name Buttermilk Chicken Burger ​ Subtitle with fries ​ Description…" at bounding box center [731, 416] width 472 height 503
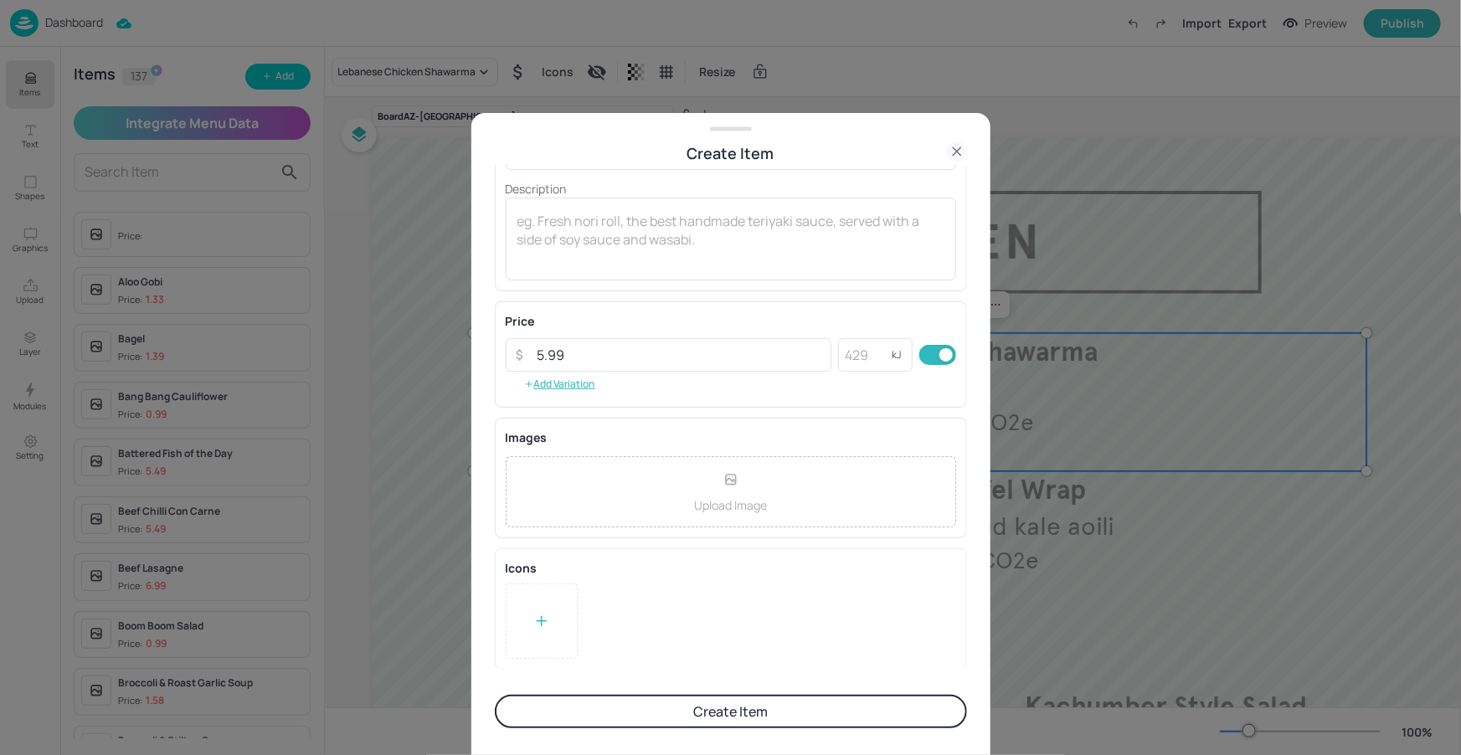
click at [655, 706] on button "Create Item" at bounding box center [731, 711] width 472 height 33
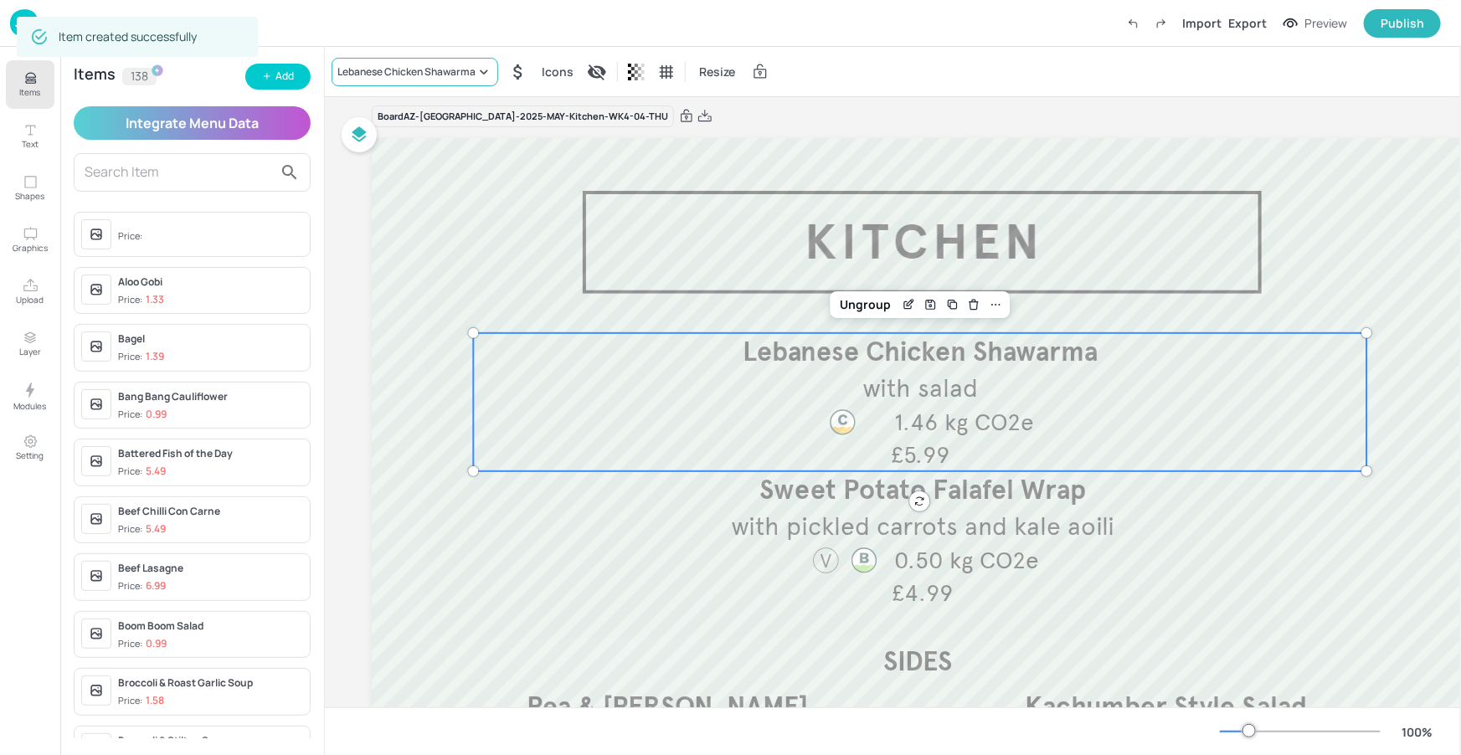
click at [429, 76] on div "Lebanese Chicken Shawarma" at bounding box center [406, 71] width 138 height 15
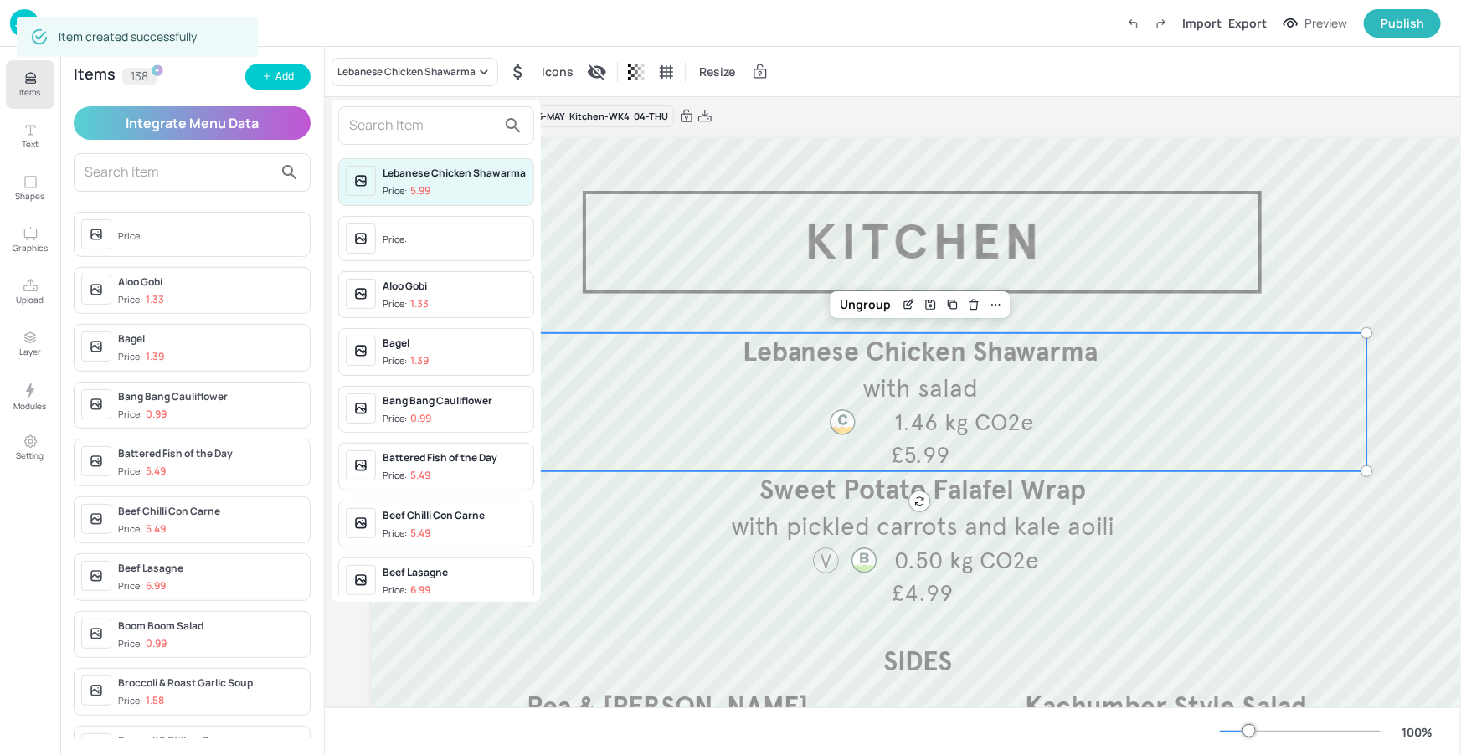
click at [454, 121] on input "text" at bounding box center [422, 125] width 147 height 27
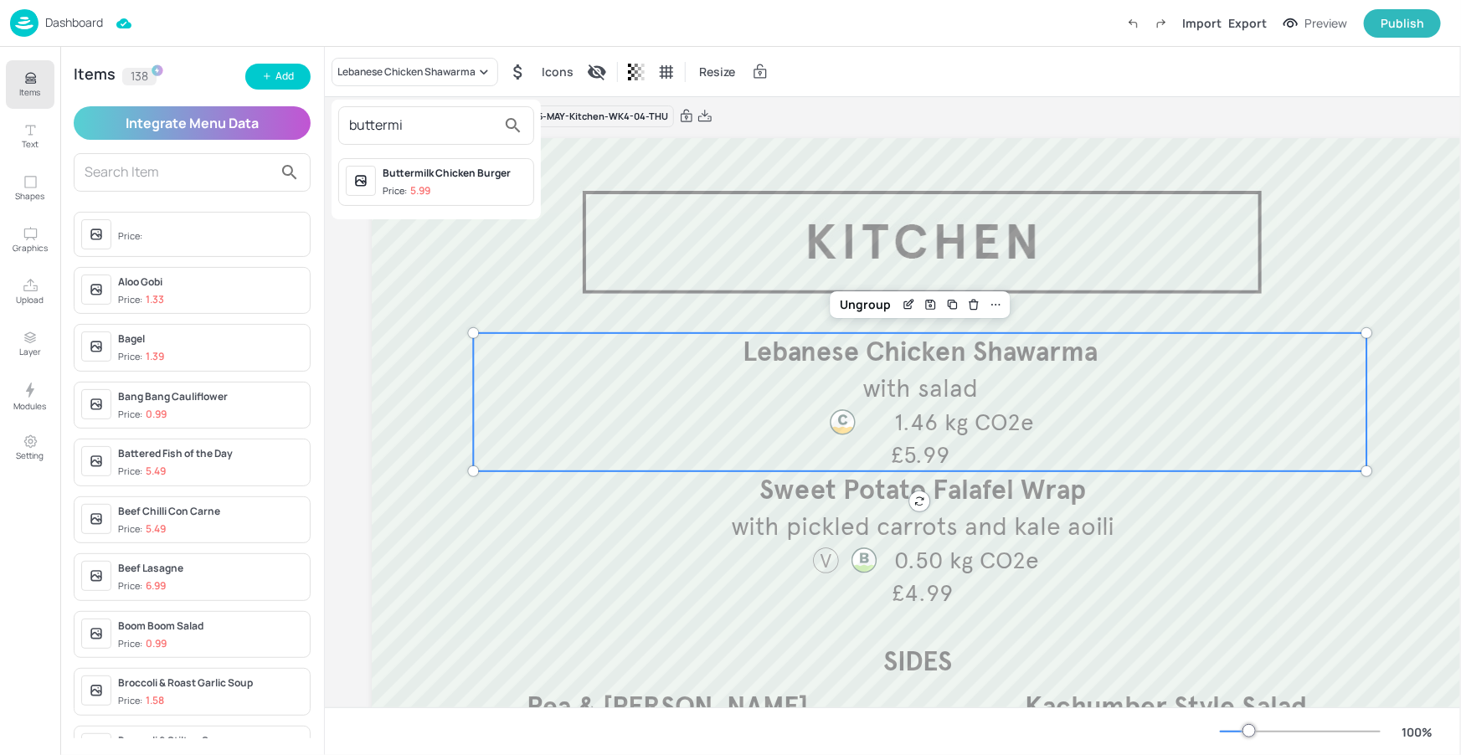
type input "buttermi"
click at [487, 179] on div "Buttermilk Chicken Burger" at bounding box center [454, 173] width 144 height 15
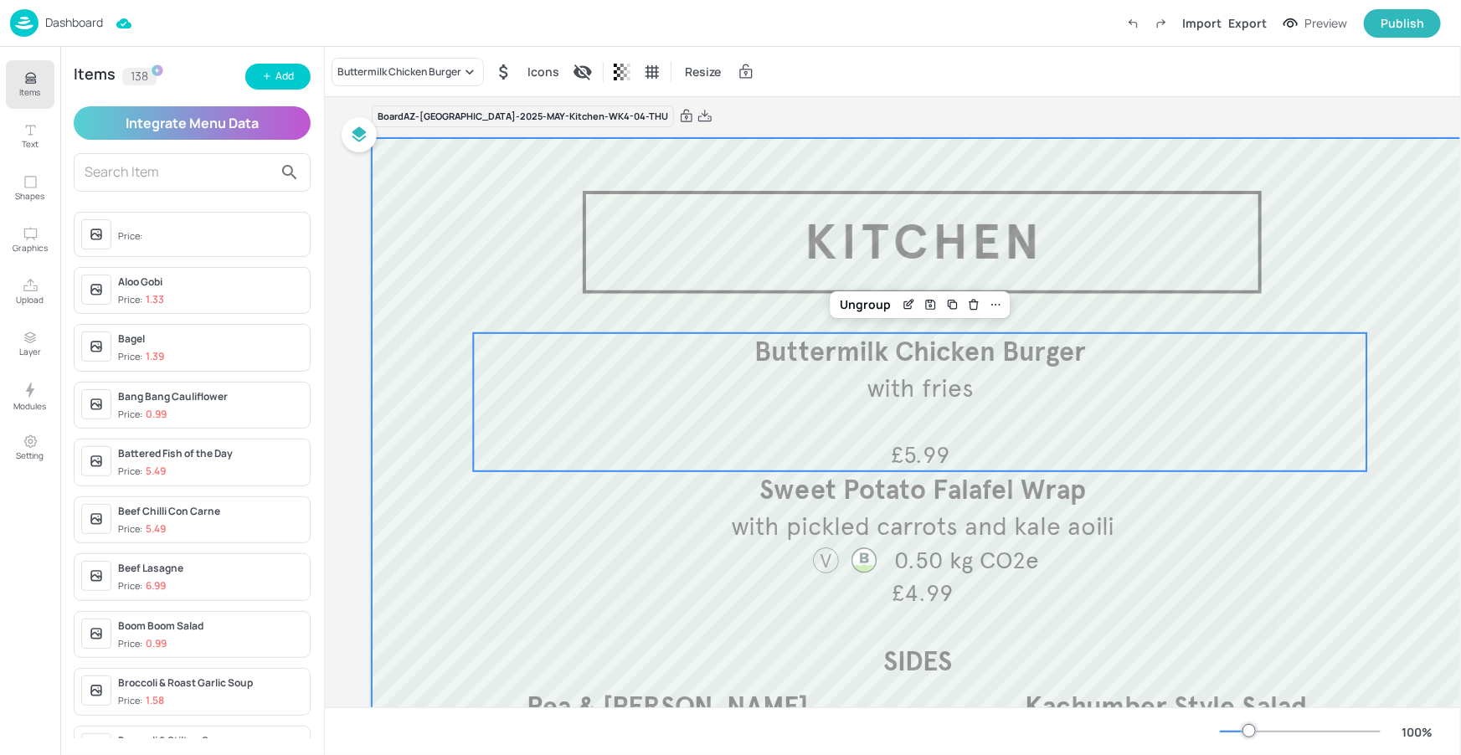
click at [909, 220] on div at bounding box center [922, 590] width 1101 height 904
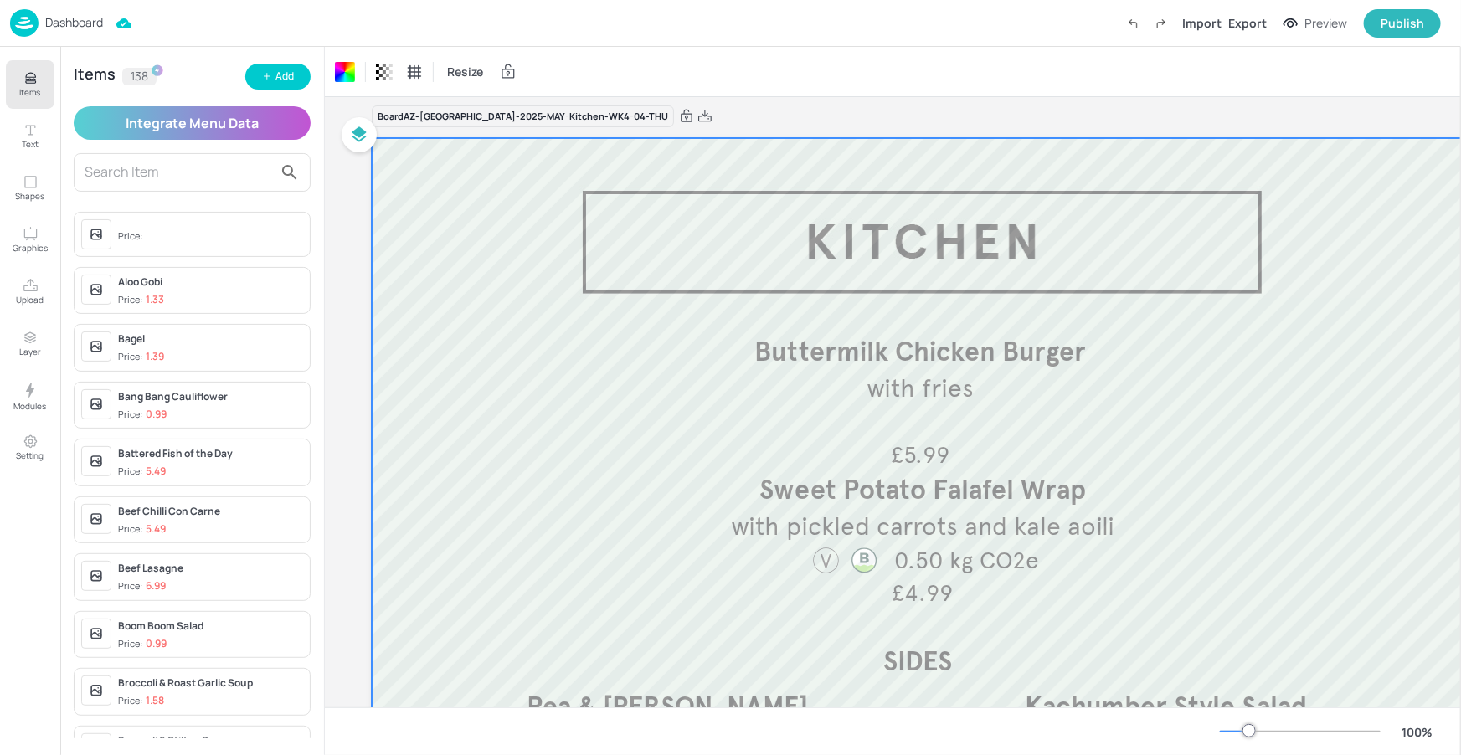
click at [34, 75] on icon "Items" at bounding box center [30, 75] width 10 height 4
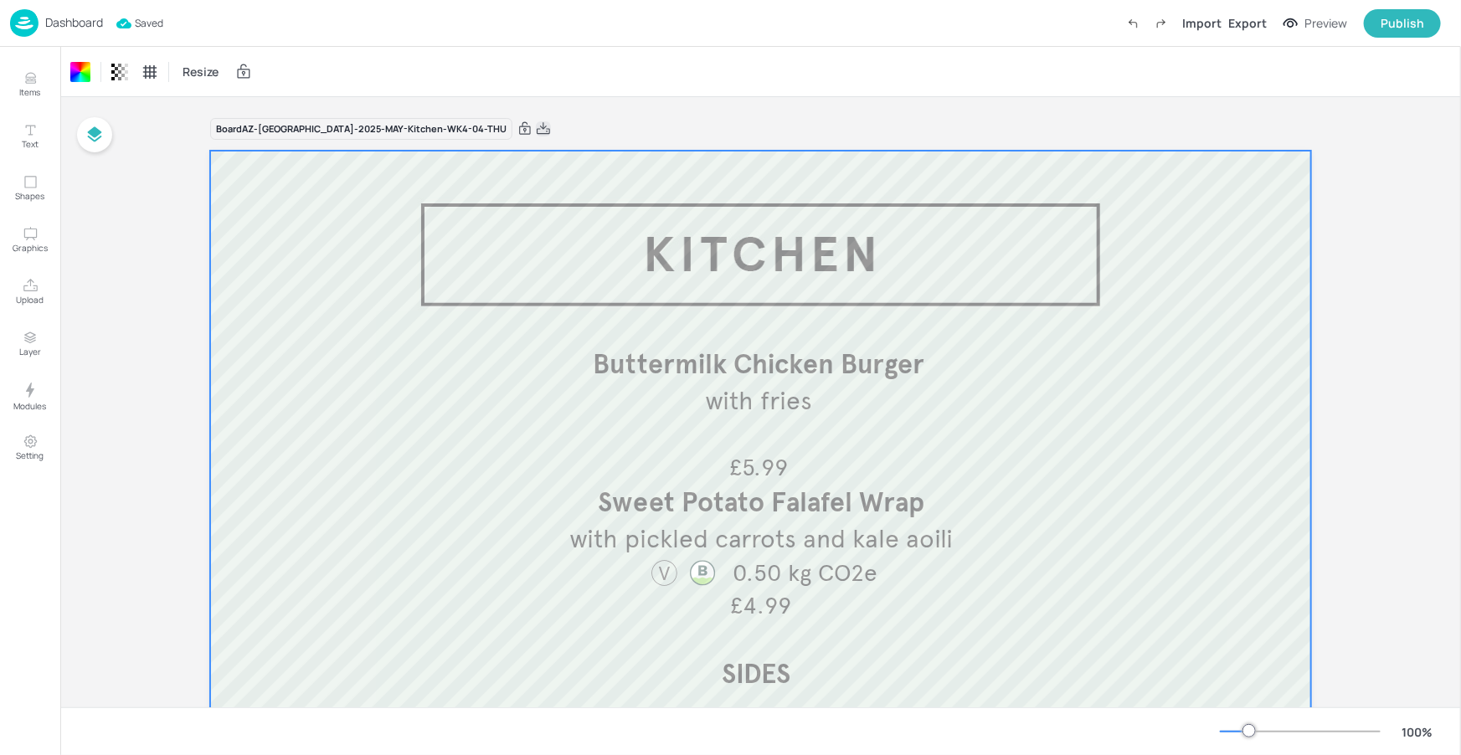
click at [536, 126] on icon at bounding box center [543, 129] width 15 height 17
